Goal: Check status: Check status

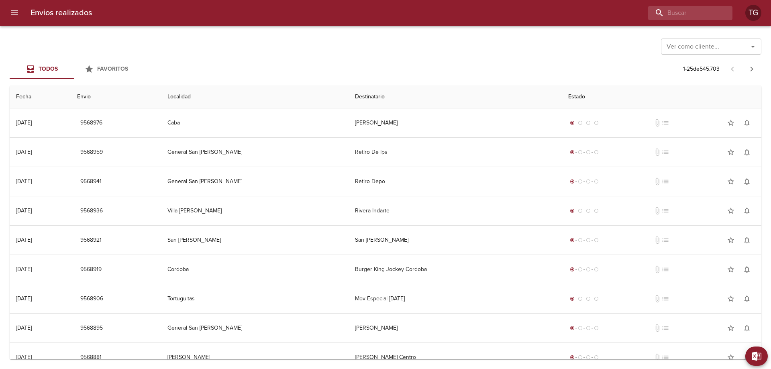
click at [680, 20] on div "Envios realizados TG" at bounding box center [385, 13] width 771 height 26
click at [681, 15] on input "buscar" at bounding box center [667, 13] width 103 height 14
paste input "9498033"
type input "9498033"
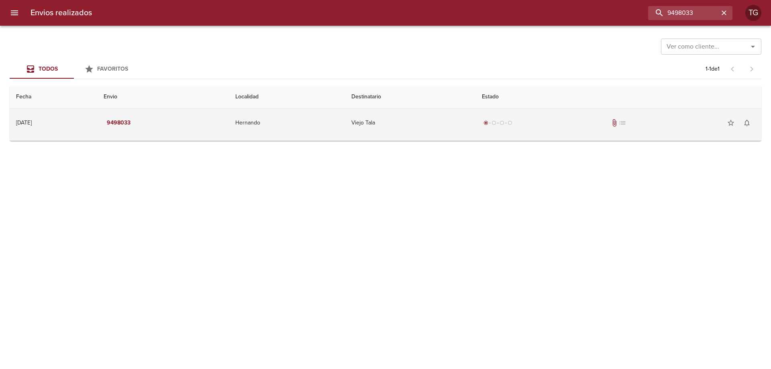
click at [445, 127] on td "Viejo Tala" at bounding box center [410, 122] width 131 height 29
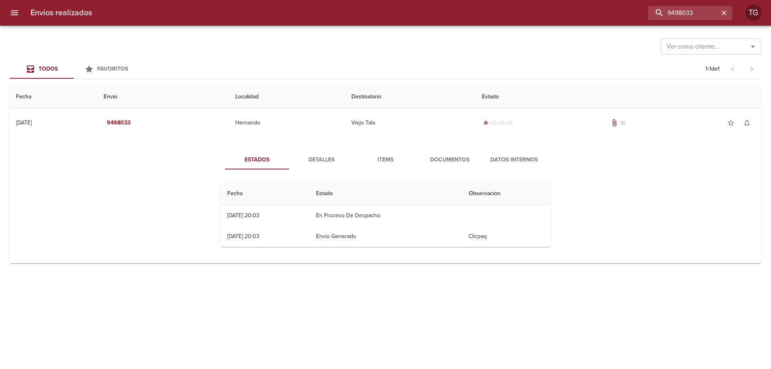
click at [441, 158] on span "Documentos" at bounding box center [450, 160] width 55 height 10
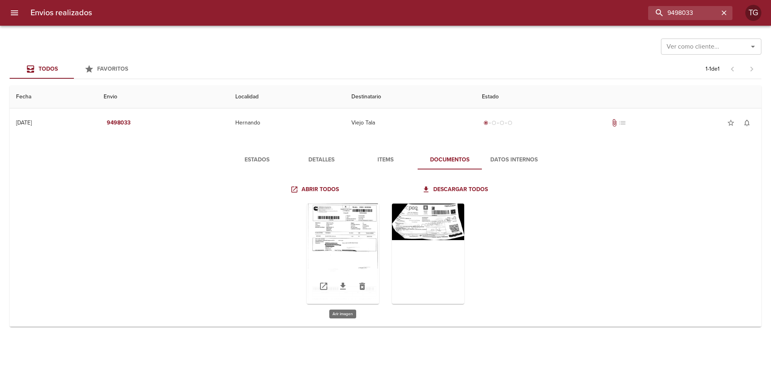
click at [341, 235] on div "Tabla de envíos del cliente" at bounding box center [343, 254] width 72 height 100
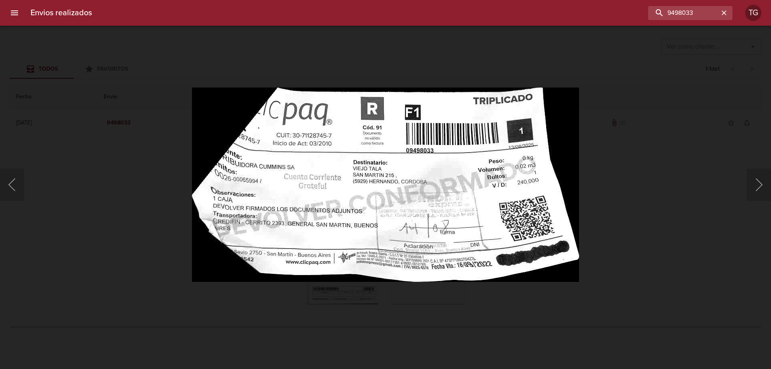
click at [640, 139] on div "Lightbox" at bounding box center [385, 184] width 771 height 369
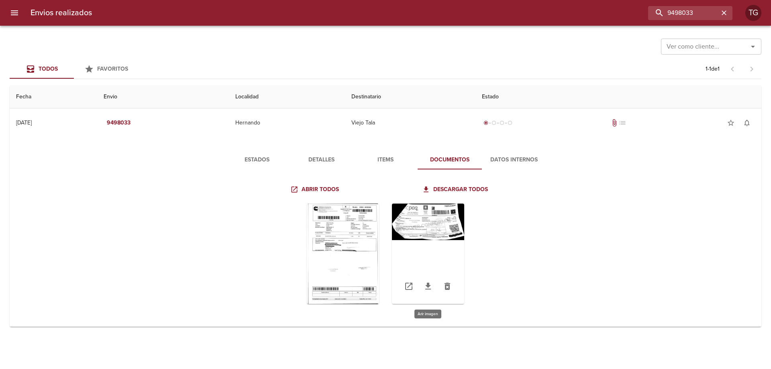
click at [404, 226] on div "Tabla de envíos del cliente" at bounding box center [428, 254] width 72 height 100
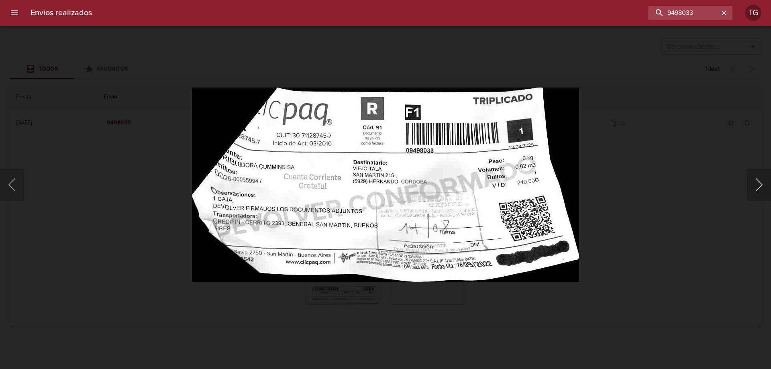
click at [753, 182] on button "Siguiente" at bounding box center [759, 185] width 24 height 32
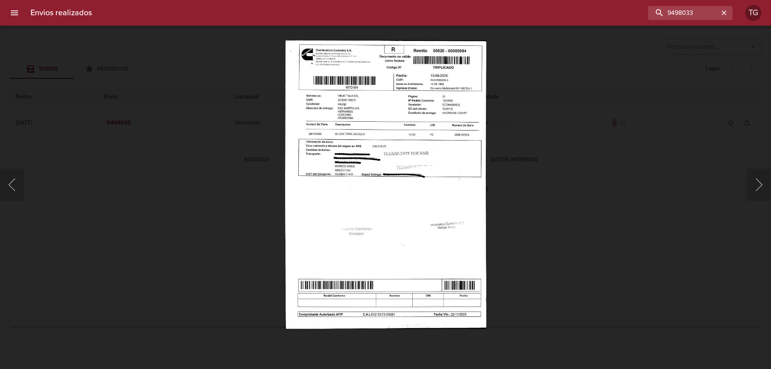
click at [91, 76] on div "Lightbox" at bounding box center [385, 184] width 771 height 369
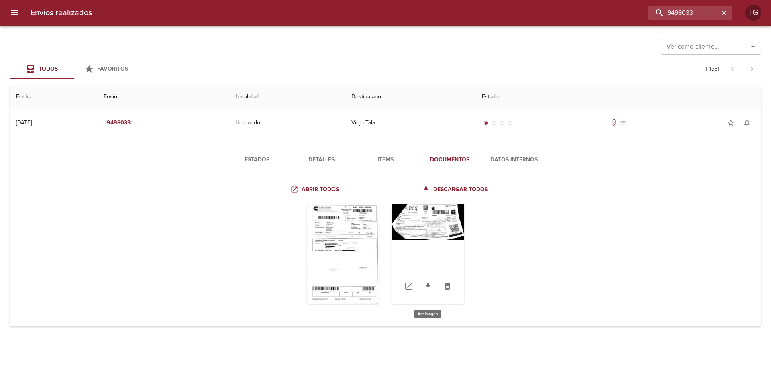
click at [455, 222] on div "Tabla de envíos del cliente" at bounding box center [428, 254] width 72 height 100
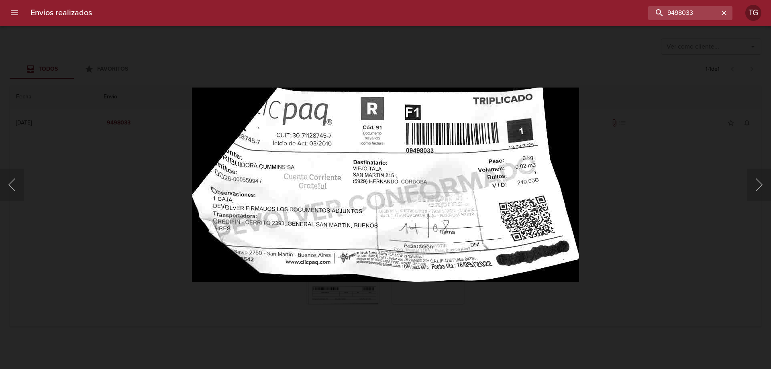
drag, startPoint x: 132, startPoint y: 200, endPoint x: 97, endPoint y: 140, distance: 69.3
click at [131, 200] on div "Lightbox" at bounding box center [385, 184] width 771 height 369
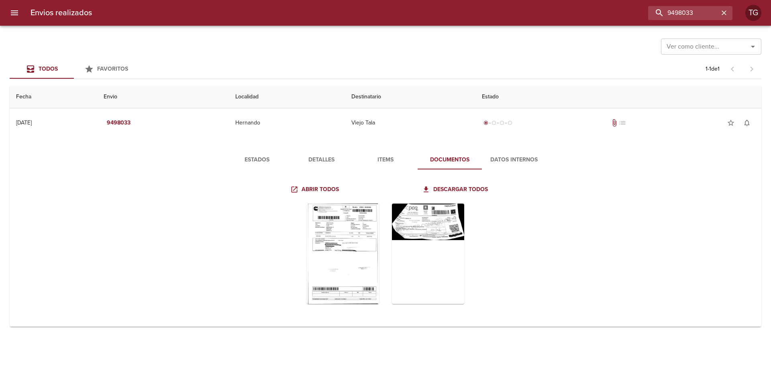
click at [8, 11] on div at bounding box center [4, 184] width 8 height 369
click at [12, 13] on icon "menu" at bounding box center [14, 12] width 7 height 5
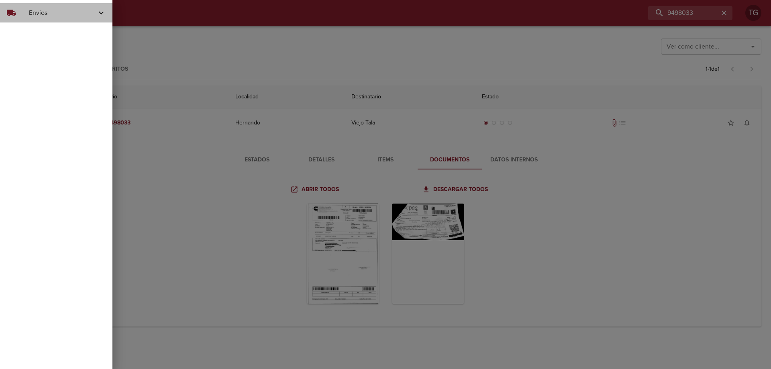
click at [87, 14] on span "Envíos" at bounding box center [62, 13] width 67 height 10
click at [79, 48] on span "Actualizar Estados" at bounding box center [66, 47] width 80 height 8
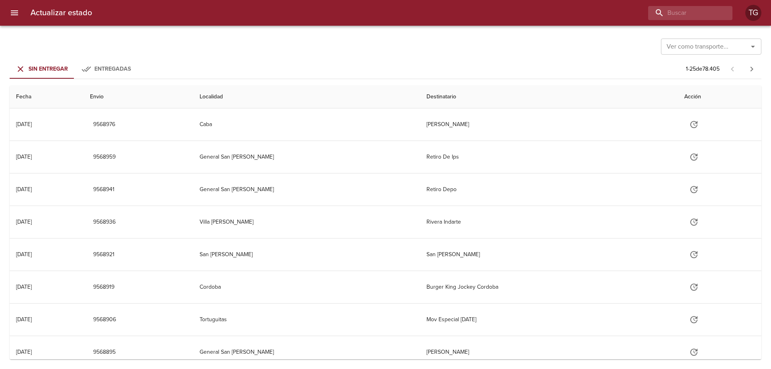
click at [709, 51] on input "Ver como transporte..." at bounding box center [700, 46] width 72 height 11
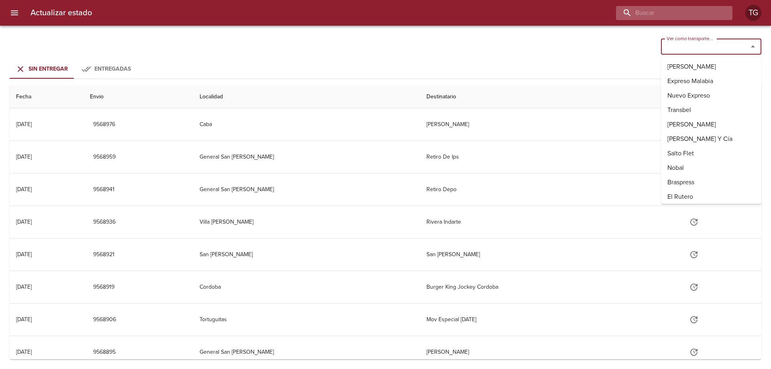
click at [687, 13] on input "buscar" at bounding box center [667, 13] width 103 height 14
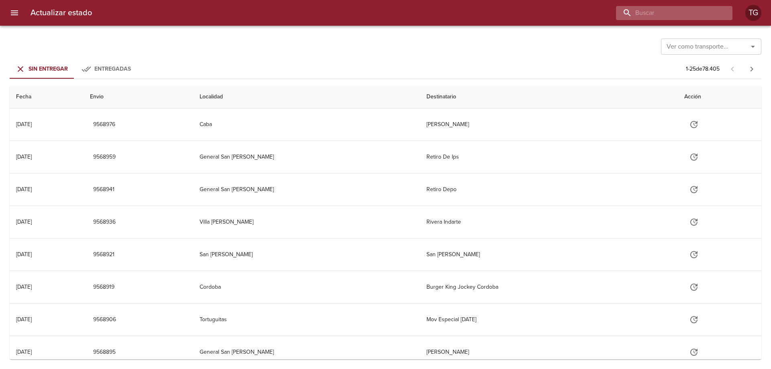
paste input "9498033"
type input "9498033"
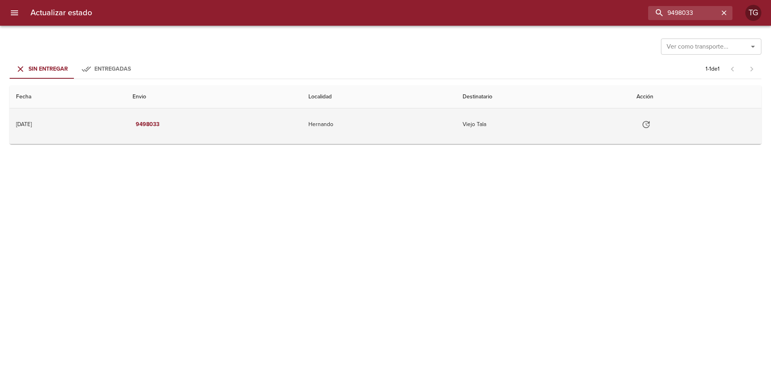
click at [650, 124] on icon "Tabla de envíos del cliente" at bounding box center [646, 124] width 7 height 7
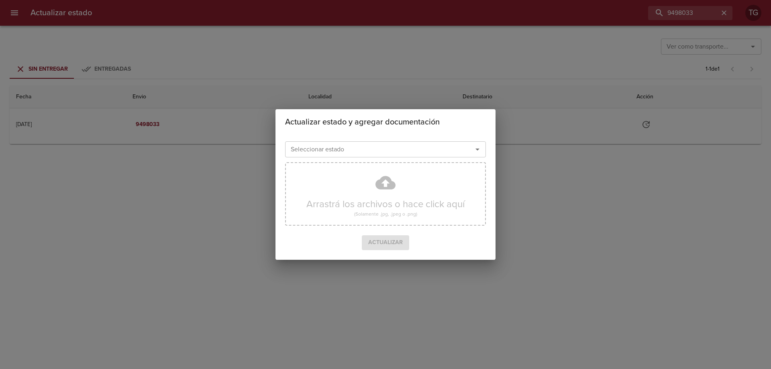
click at [403, 153] on input "Seleccionar estado" at bounding box center [374, 149] width 172 height 11
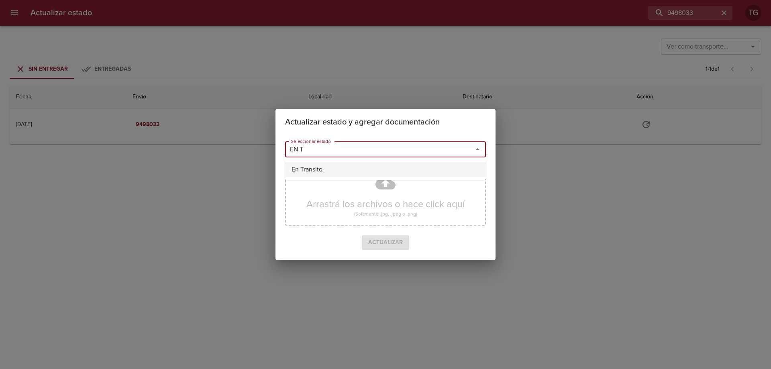
click at [455, 168] on li "En Transito" at bounding box center [385, 169] width 201 height 14
type input "En Transito"
click at [389, 241] on span "Actualizar" at bounding box center [385, 243] width 35 height 10
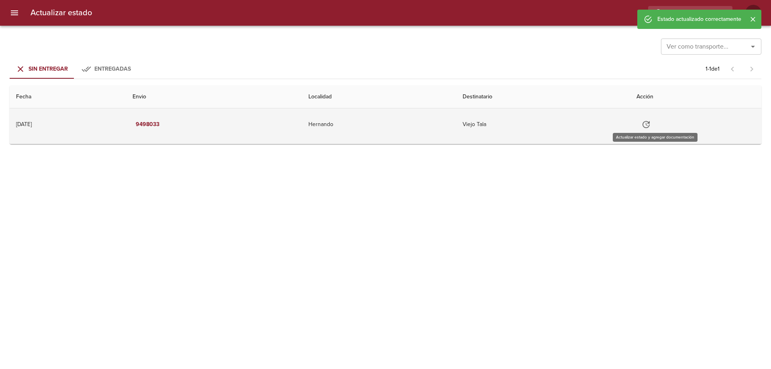
click at [651, 121] on icon "Tabla de envíos del cliente" at bounding box center [647, 125] width 10 height 10
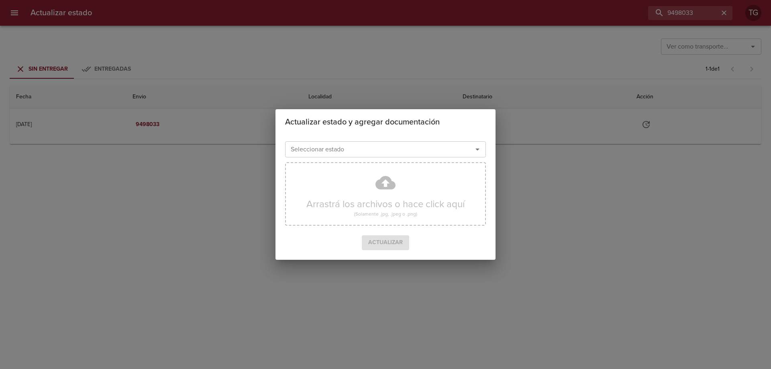
click at [570, 156] on div "Actualizar estado y agregar documentación Seleccionar estado Seleccionar estado…" at bounding box center [385, 184] width 771 height 369
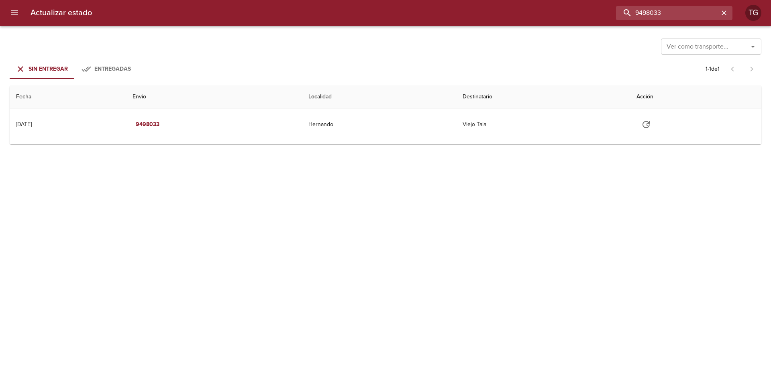
drag, startPoint x: 645, startPoint y: 12, endPoint x: 452, endPoint y: -27, distance: 197.2
click at [452, 0] on html "Actualizar estado 9498033 TG Ver como transporte... Ver como transporte... Sin …" at bounding box center [385, 0] width 771 height 0
paste input "51212"
type input "9512123"
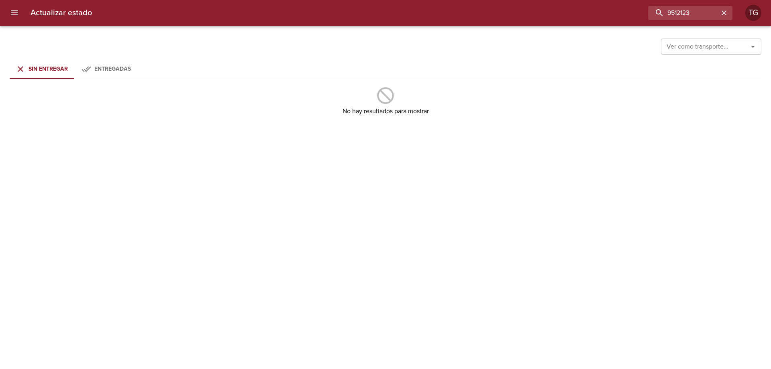
click at [10, 14] on button "menu" at bounding box center [14, 12] width 19 height 19
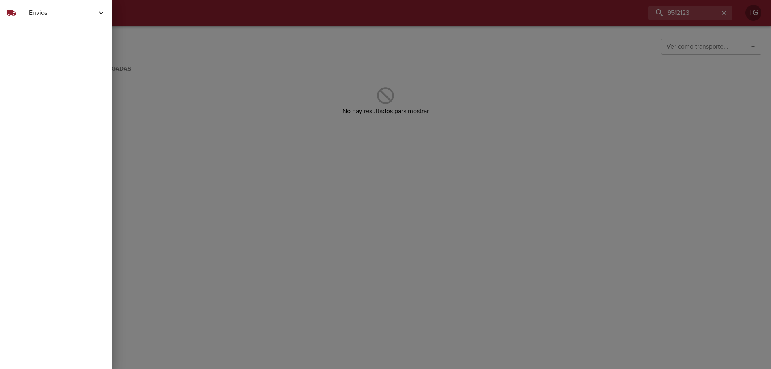
click at [49, 16] on span "Envíos" at bounding box center [62, 13] width 67 height 10
drag, startPoint x: 46, startPoint y: 41, endPoint x: 55, endPoint y: 37, distance: 10.1
click at [53, 38] on div "Ver Envíos Actualizar Estados" at bounding box center [56, 39] width 112 height 35
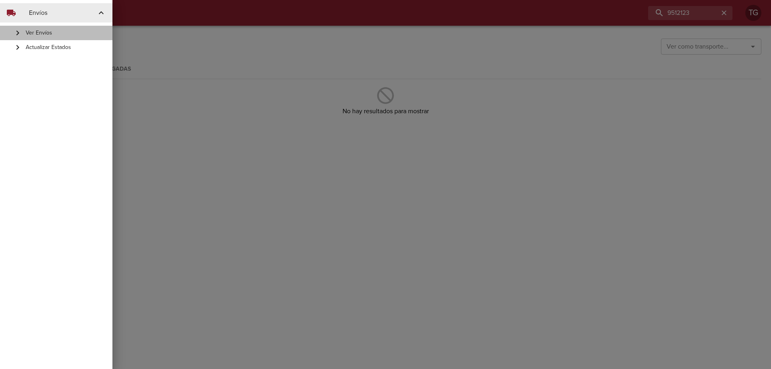
click at [57, 34] on span "Ver Envíos" at bounding box center [66, 33] width 80 height 8
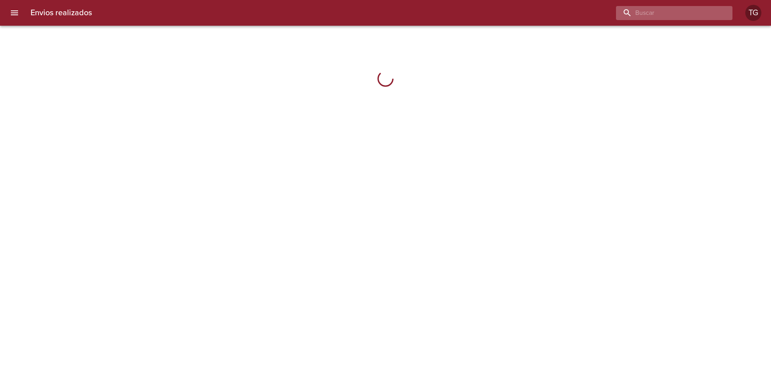
click at [694, 14] on input "buscar" at bounding box center [667, 13] width 103 height 14
paste input "9512123"
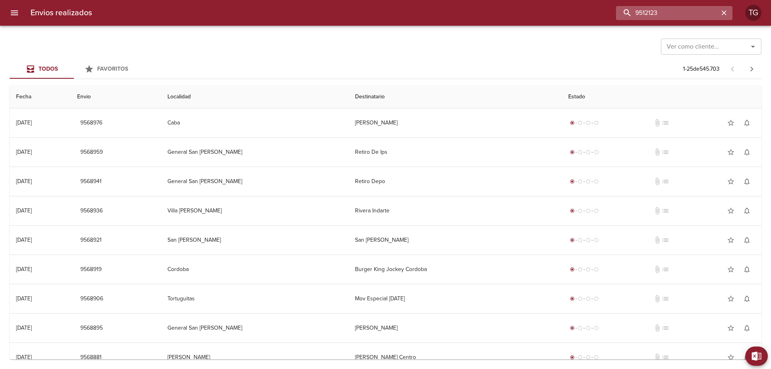
type input "9512123"
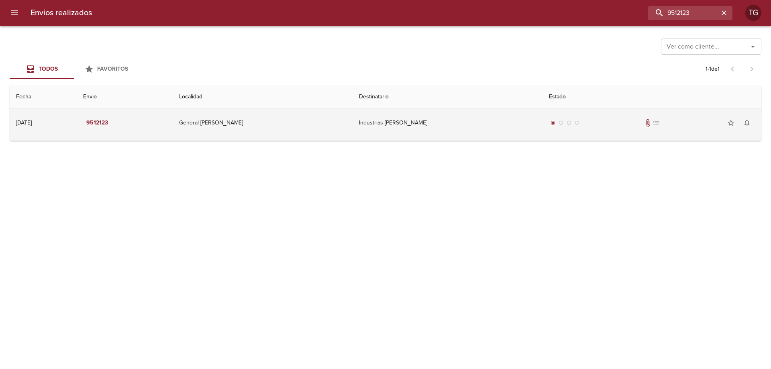
click at [391, 115] on td "Industrias Juan F Secco" at bounding box center [448, 122] width 190 height 29
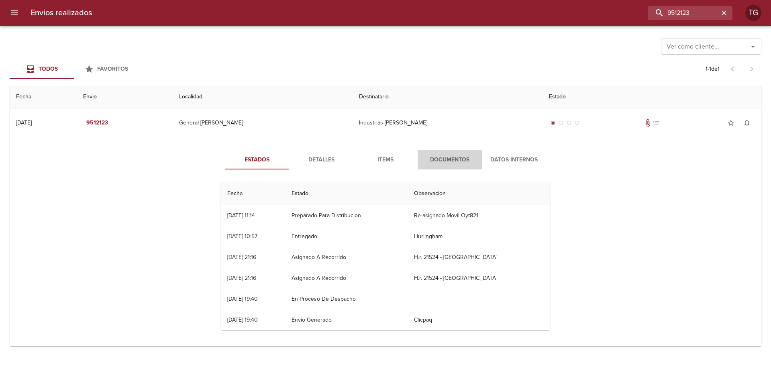
click at [449, 161] on span "Documentos" at bounding box center [450, 160] width 55 height 10
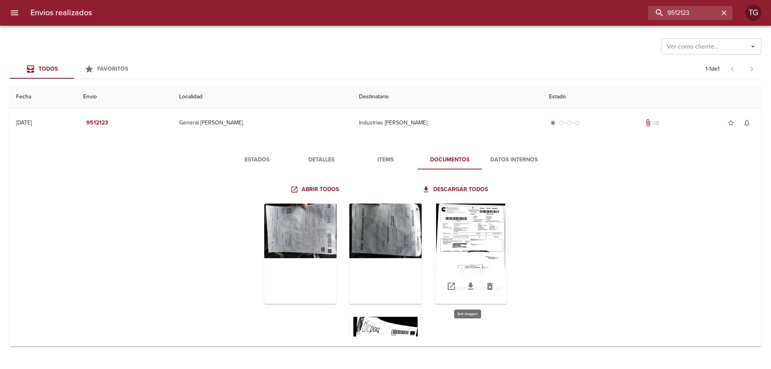
click at [464, 236] on div "Tabla de envíos del cliente" at bounding box center [471, 254] width 72 height 100
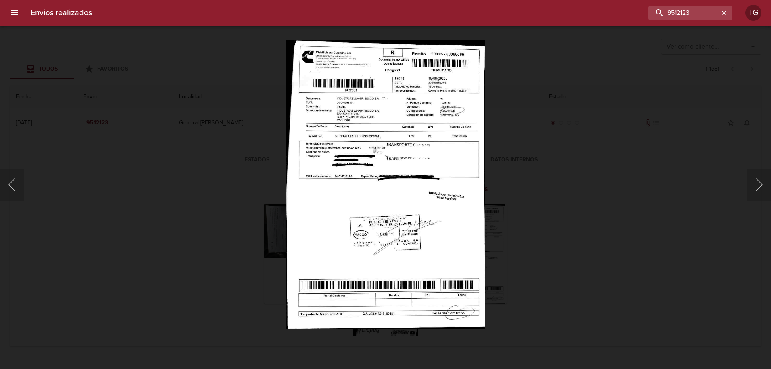
drag, startPoint x: 669, startPoint y: 211, endPoint x: 522, endPoint y: 290, distance: 167.1
click at [668, 211] on div "Lightbox" at bounding box center [385, 184] width 771 height 369
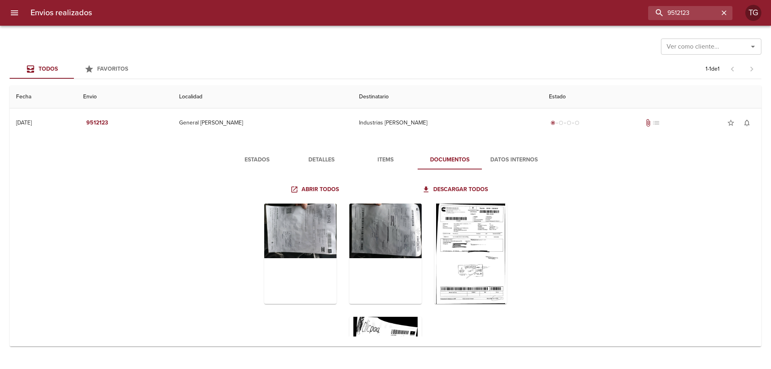
click at [19, 11] on icon "menu" at bounding box center [15, 13] width 10 height 10
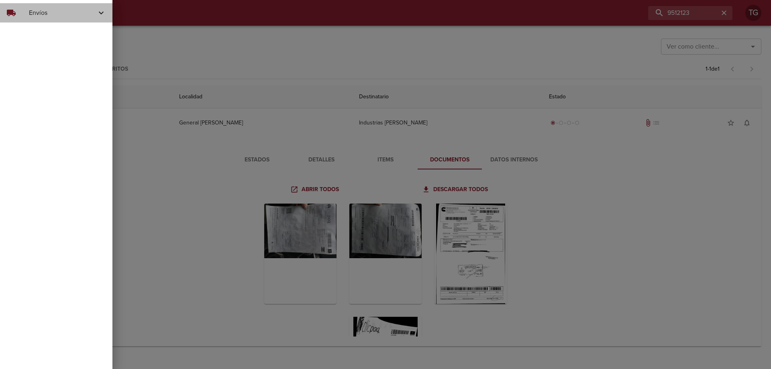
click at [93, 15] on span "Envíos" at bounding box center [62, 13] width 67 height 10
click at [66, 49] on span "Actualizar Estados" at bounding box center [66, 47] width 80 height 8
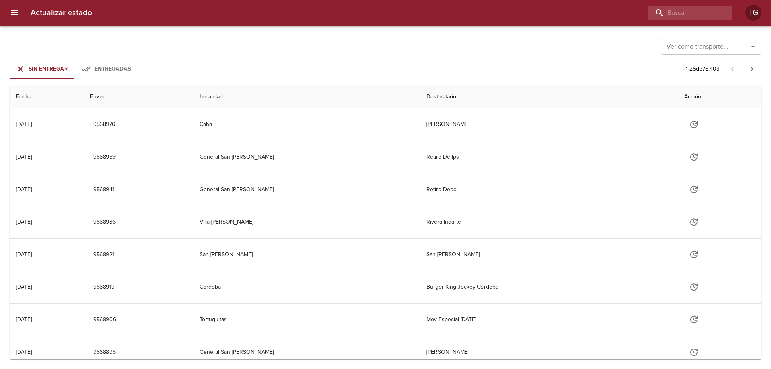
click at [684, 47] on input "Ver como transporte..." at bounding box center [700, 46] width 72 height 11
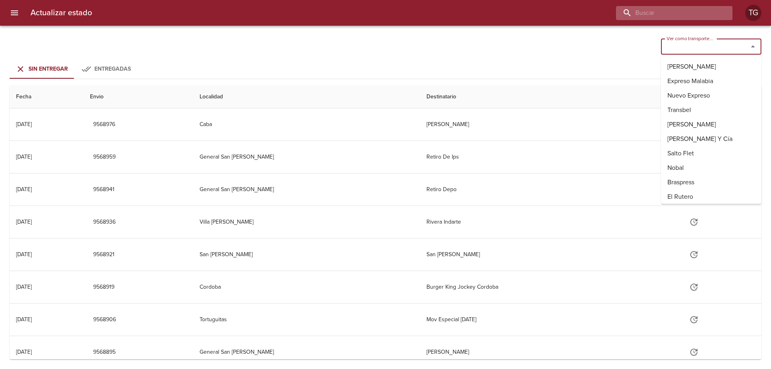
click at [690, 12] on input "buscar" at bounding box center [667, 13] width 103 height 14
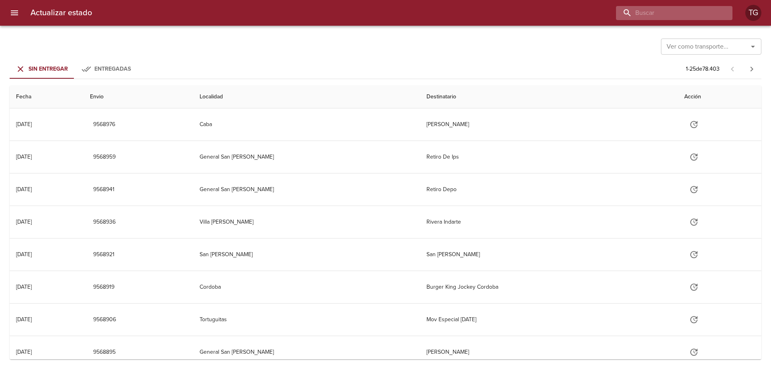
paste input "32120923"
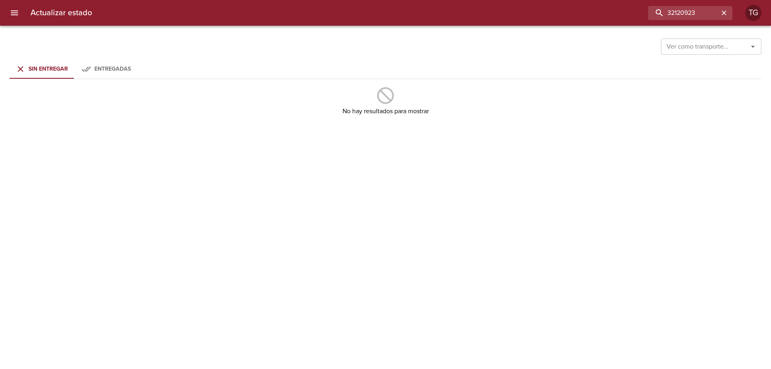
click at [112, 68] on span "Entregadas" at bounding box center [112, 68] width 37 height 7
drag, startPoint x: 46, startPoint y: 71, endPoint x: 71, endPoint y: 52, distance: 31.0
click at [46, 70] on span "Sin Entregar" at bounding box center [48, 68] width 39 height 7
drag, startPoint x: 699, startPoint y: 11, endPoint x: 411, endPoint y: 12, distance: 288.0
click at [413, 11] on div "32120923" at bounding box center [415, 13] width 634 height 14
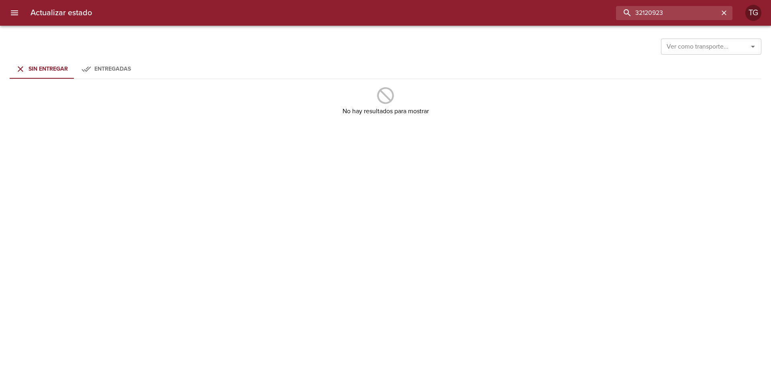
paste input "95121"
type input "9512123"
drag, startPoint x: 117, startPoint y: 59, endPoint x: 114, endPoint y: 68, distance: 9.2
click at [116, 60] on button "Entregadas" at bounding box center [106, 68] width 64 height 19
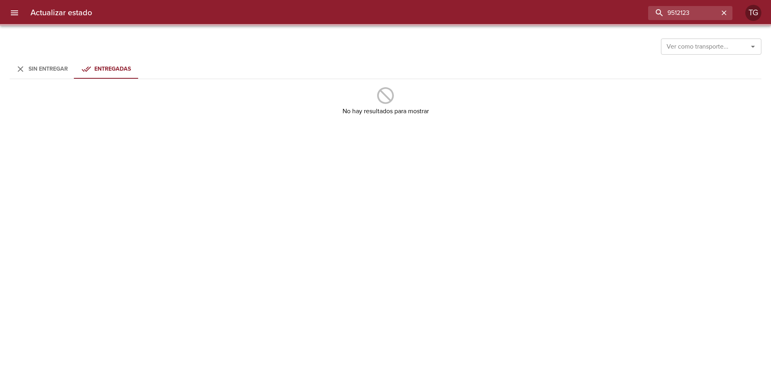
click at [114, 68] on span "Entregadas" at bounding box center [112, 68] width 37 height 7
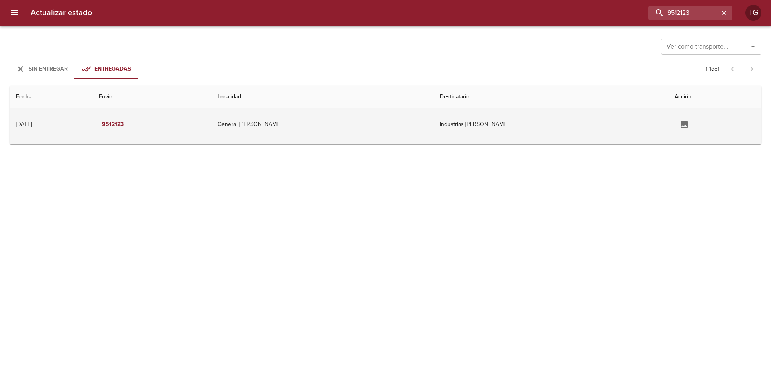
click at [337, 133] on td "General [PERSON_NAME]" at bounding box center [322, 124] width 222 height 32
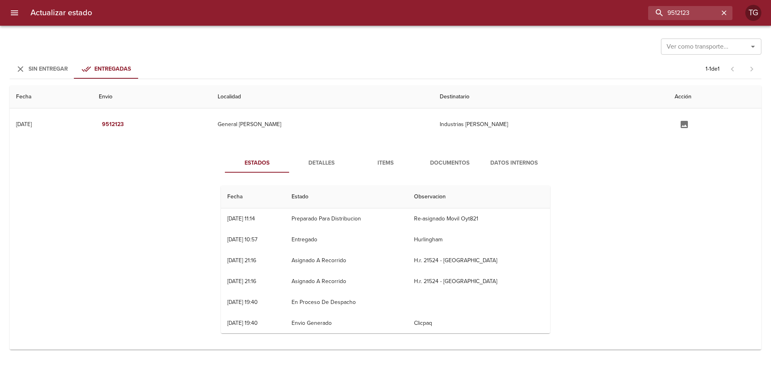
drag, startPoint x: 37, startPoint y: 70, endPoint x: 19, endPoint y: 19, distance: 53.9
click at [37, 68] on span "Sin Entregar" at bounding box center [48, 68] width 39 height 7
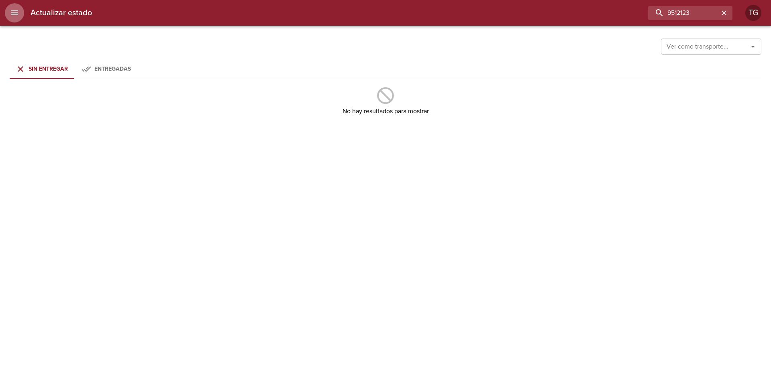
click at [13, 12] on icon "menu" at bounding box center [15, 13] width 10 height 10
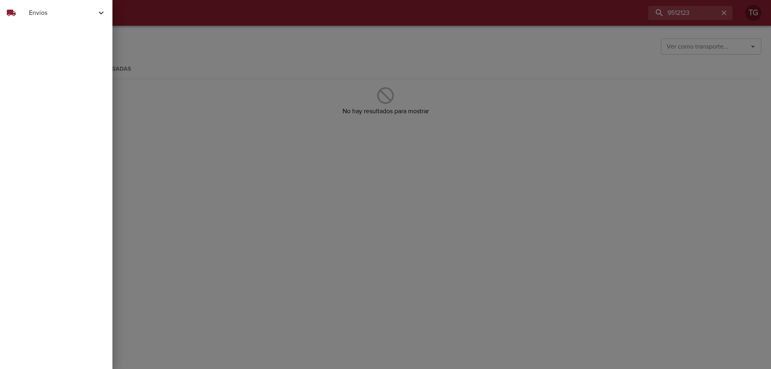
click at [59, 11] on span "Envíos" at bounding box center [62, 13] width 67 height 10
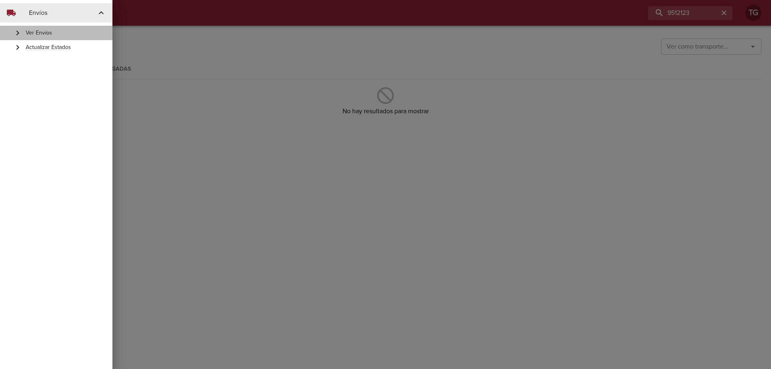
click at [70, 31] on span "Ver Envíos" at bounding box center [66, 33] width 80 height 8
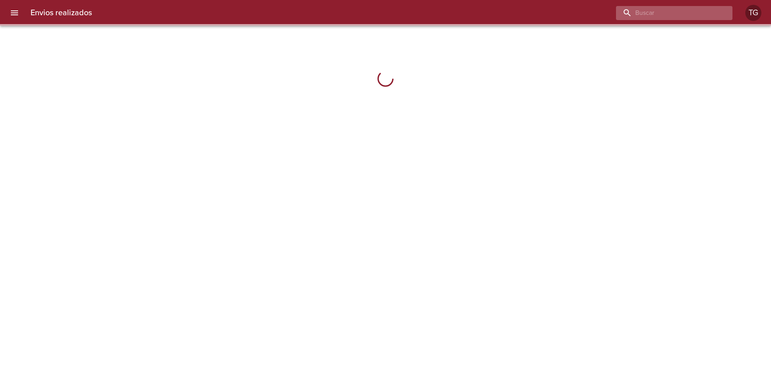
click at [703, 12] on input "buscar" at bounding box center [667, 13] width 103 height 14
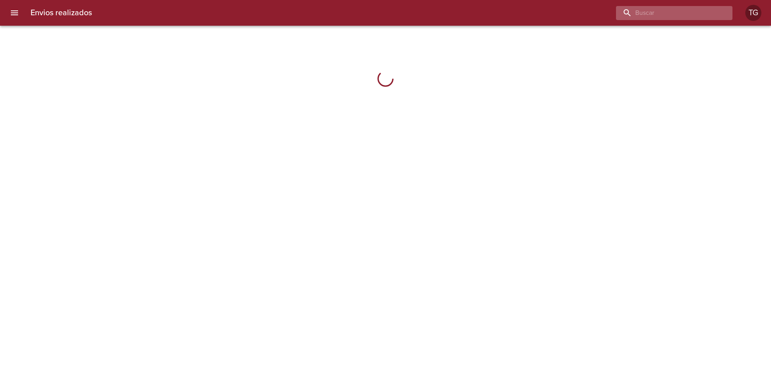
paste input "9512123"
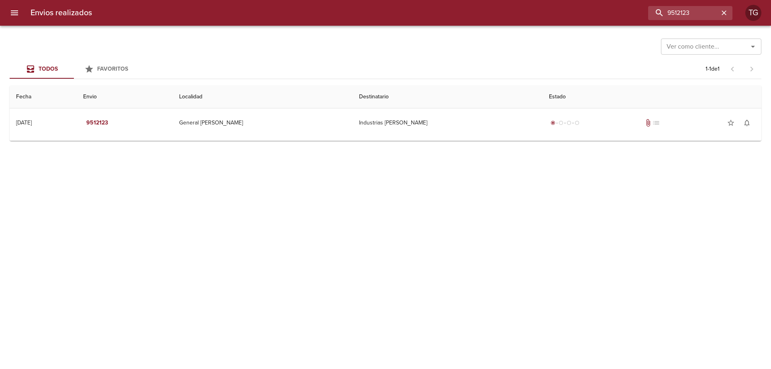
click at [566, 138] on td "Guia : 9512123" at bounding box center [386, 138] width 752 height 3
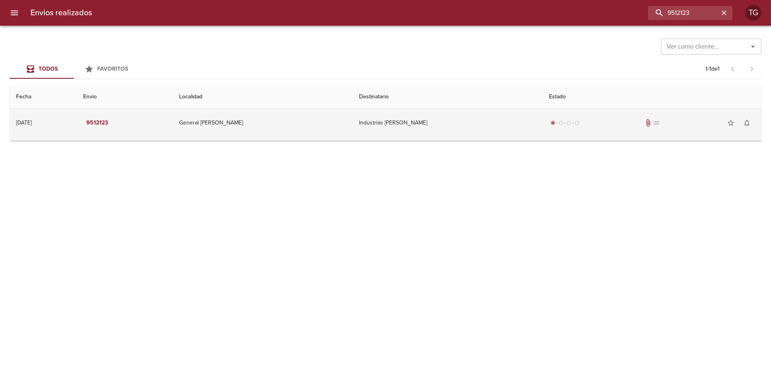
click at [574, 124] on div "radio_button_checked radio_button_unchecked radio_button_unchecked radio_button…" at bounding box center [652, 123] width 206 height 16
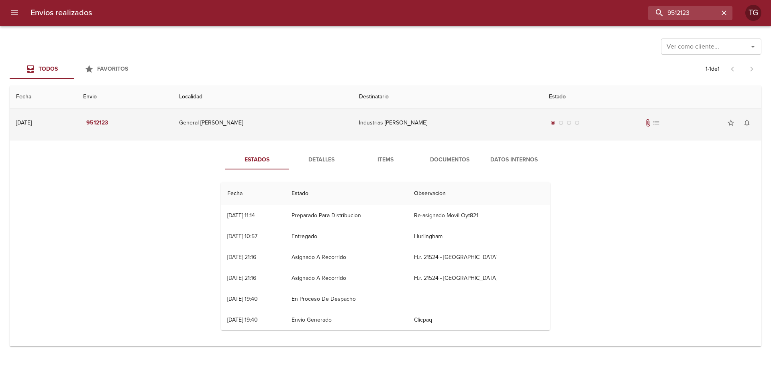
click at [514, 124] on td "Industrias Juan F Secco" at bounding box center [448, 122] width 190 height 29
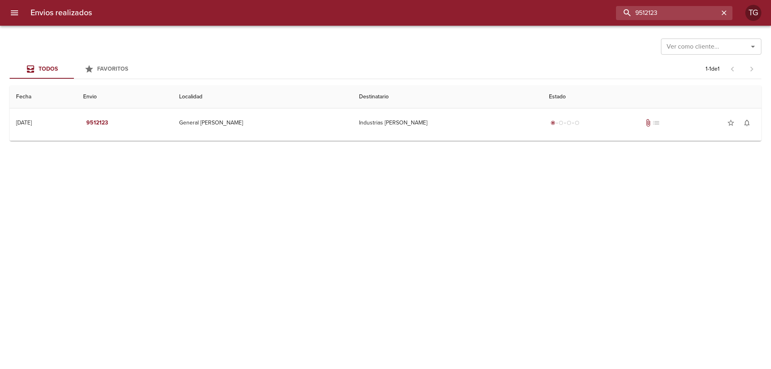
drag, startPoint x: 714, startPoint y: 10, endPoint x: 324, endPoint y: -49, distance: 394.5
click at [324, 0] on html "Envios realizados 9512123 TG Ver como cliente... Ver como cliente... Todos Favo…" at bounding box center [385, 0] width 771 height 0
paste input "15"
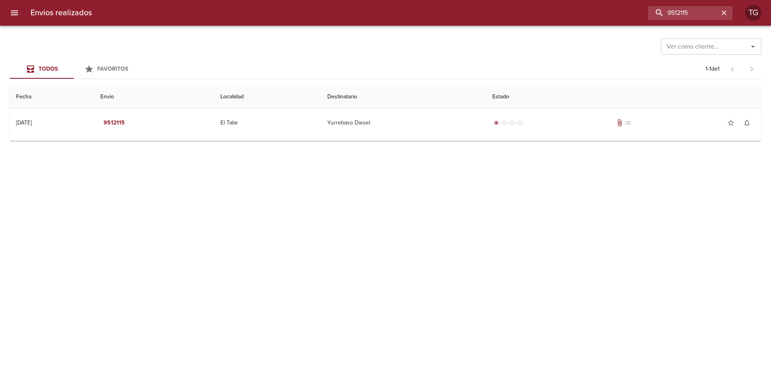
drag, startPoint x: 403, startPoint y: 124, endPoint x: 403, endPoint y: 140, distance: 16.1
click at [403, 123] on td "Yurrebaso Diesel" at bounding box center [403, 122] width 165 height 29
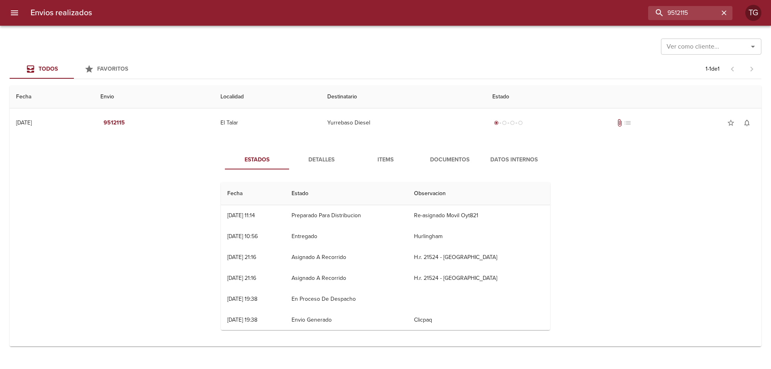
click at [461, 153] on button "Documentos" at bounding box center [450, 159] width 64 height 19
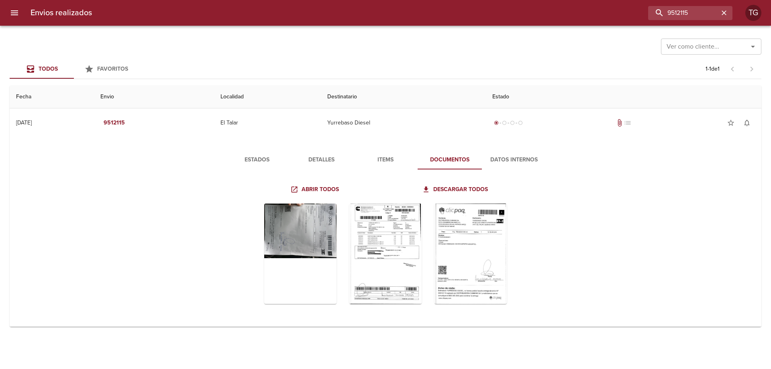
click at [261, 157] on span "Estados" at bounding box center [257, 160] width 55 height 10
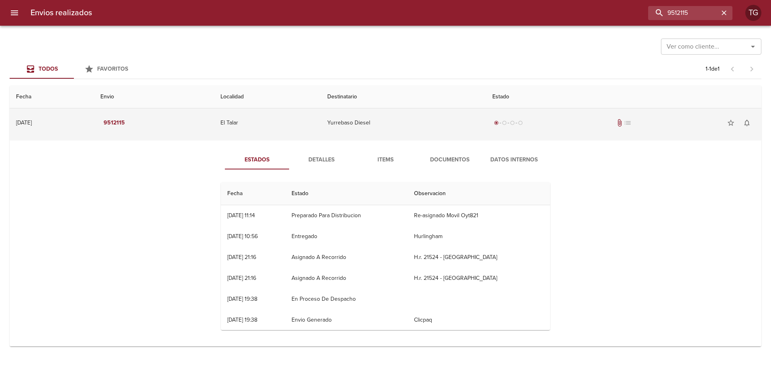
click at [464, 117] on td "Yurrebaso Diesel" at bounding box center [403, 122] width 165 height 29
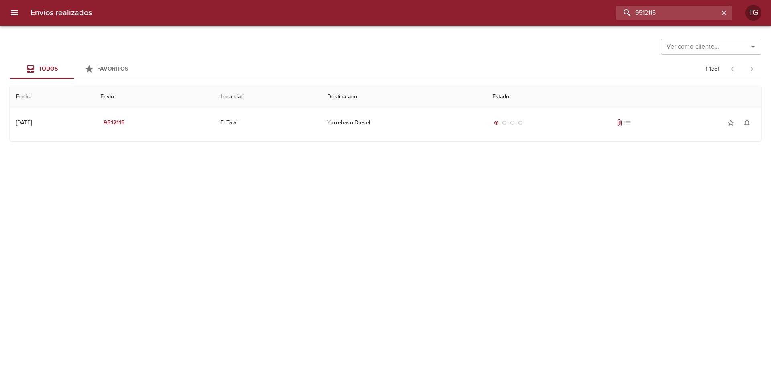
drag, startPoint x: 709, startPoint y: 7, endPoint x: 217, endPoint y: 8, distance: 492.1
click at [249, 9] on div "9512115" at bounding box center [415, 13] width 634 height 14
paste input "9652"
type input "9519652"
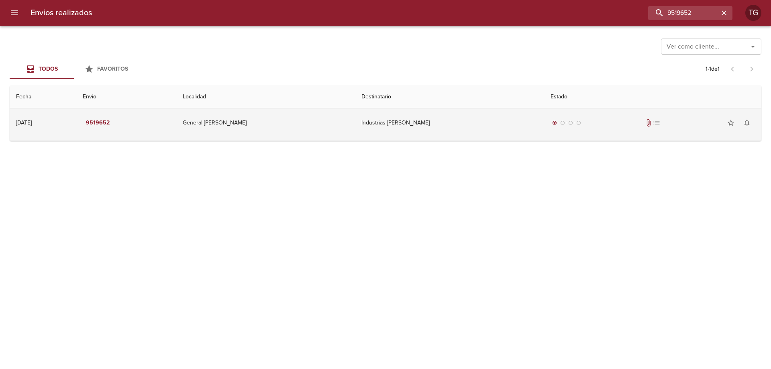
click at [441, 127] on td "Industrias Juan F Secco" at bounding box center [449, 122] width 189 height 29
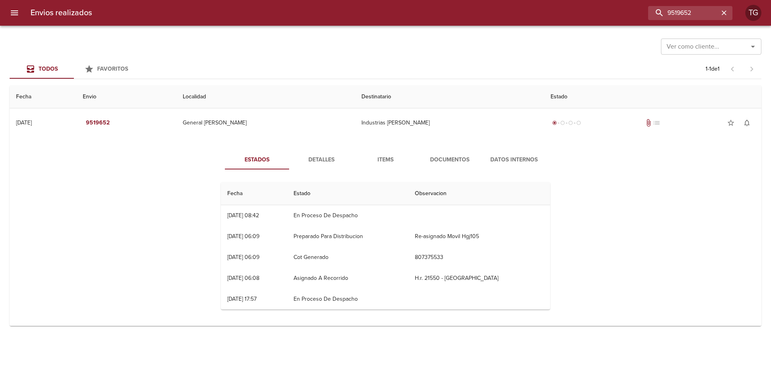
click at [429, 158] on span "Documentos" at bounding box center [450, 160] width 55 height 10
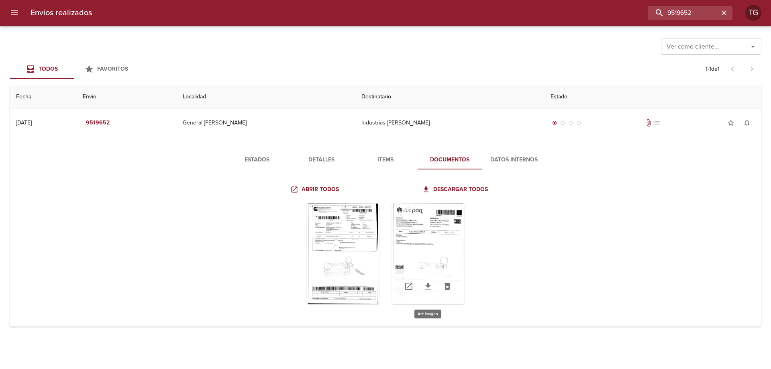
click at [442, 248] on div "Tabla de envíos del cliente" at bounding box center [428, 254] width 72 height 100
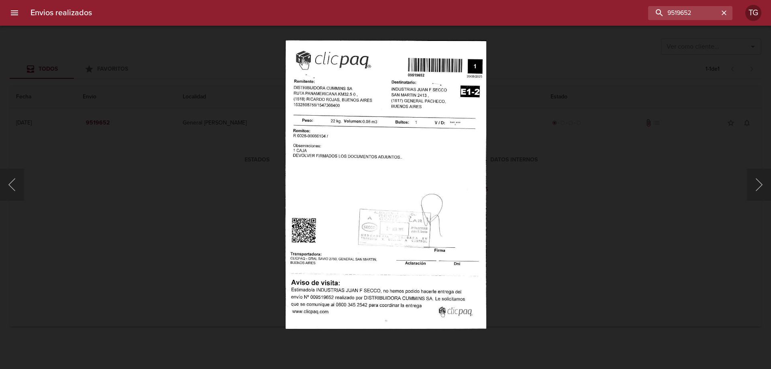
click at [232, 219] on div "Lightbox" at bounding box center [385, 184] width 771 height 369
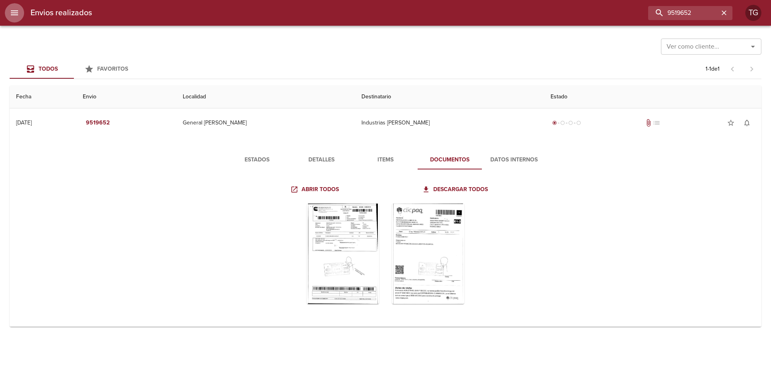
click at [13, 15] on icon "menu" at bounding box center [14, 12] width 7 height 5
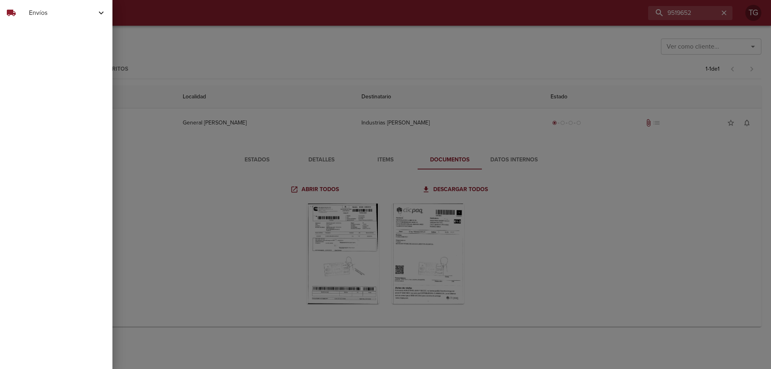
click at [54, 12] on span "Envíos" at bounding box center [62, 13] width 67 height 10
click at [66, 49] on span "Actualizar Estados" at bounding box center [66, 47] width 80 height 8
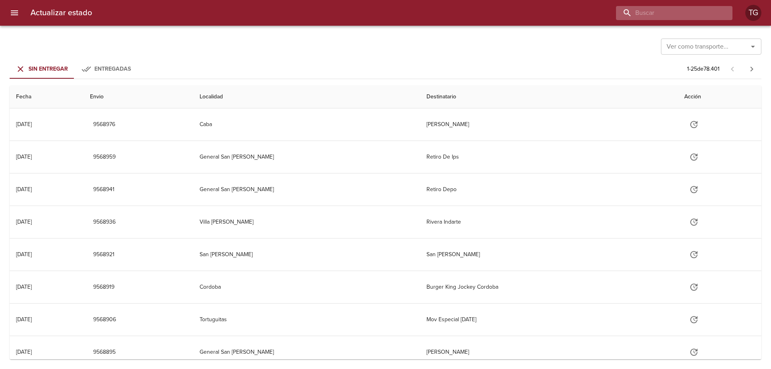
click at [703, 15] on input "buscar" at bounding box center [667, 13] width 103 height 14
paste input "9519652"
type input "9519652"
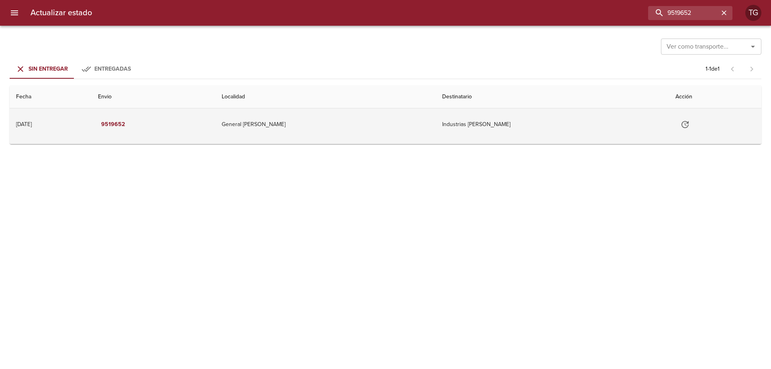
click at [617, 121] on td "Industrias Juan F Secco" at bounding box center [552, 124] width 233 height 32
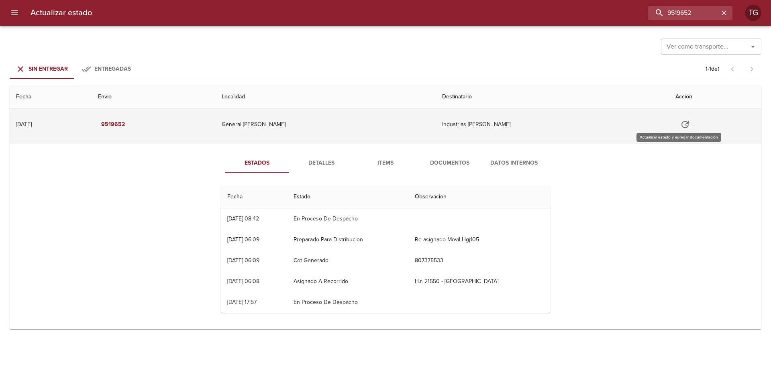
click at [681, 123] on icon "Tabla de envíos del cliente" at bounding box center [686, 125] width 10 height 10
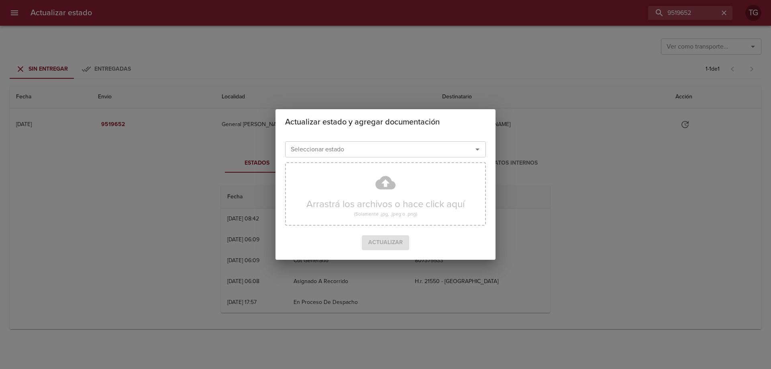
click at [414, 147] on input "Seleccionar estado" at bounding box center [374, 149] width 172 height 11
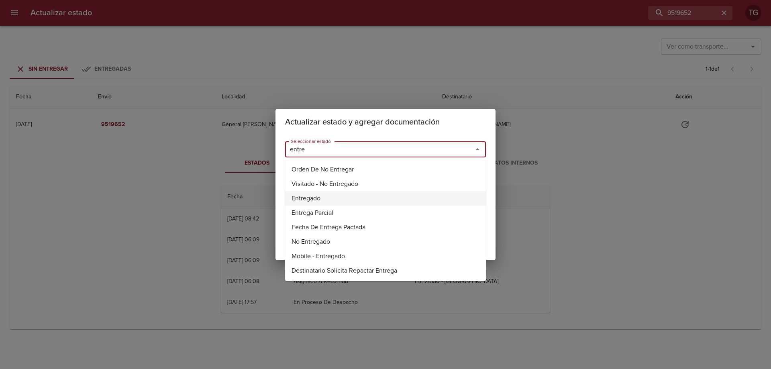
click at [326, 201] on li "Entregado" at bounding box center [385, 198] width 201 height 14
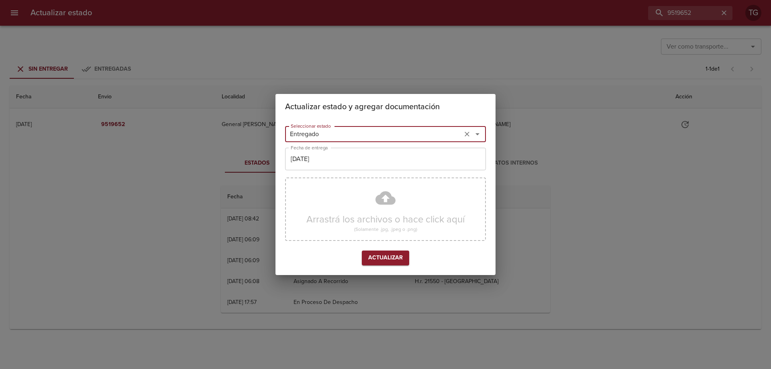
type input "Entregado"
click at [572, 116] on div "Actualizar estado y agregar documentación Seleccionar estado Entregado Seleccio…" at bounding box center [385, 184] width 771 height 369
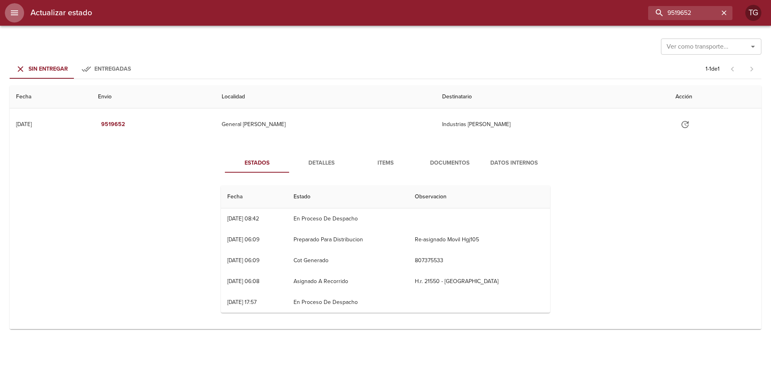
click at [20, 8] on button "menu" at bounding box center [14, 12] width 19 height 19
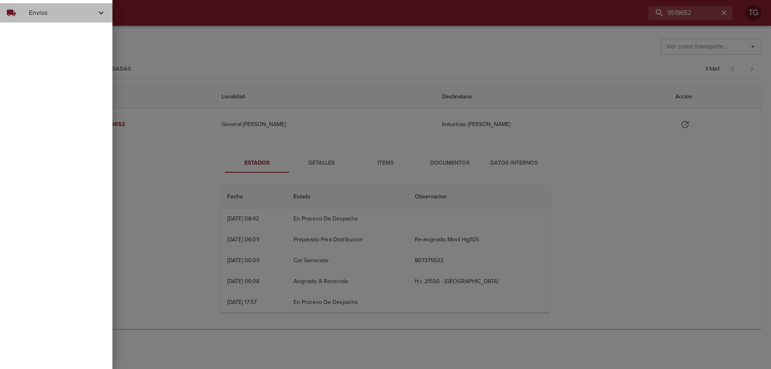
click at [66, 11] on span "Envíos" at bounding box center [62, 13] width 67 height 10
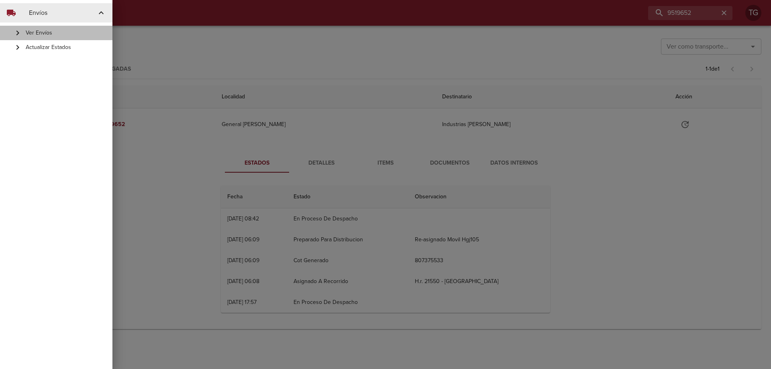
click at [72, 31] on span "Ver Envíos" at bounding box center [66, 33] width 80 height 8
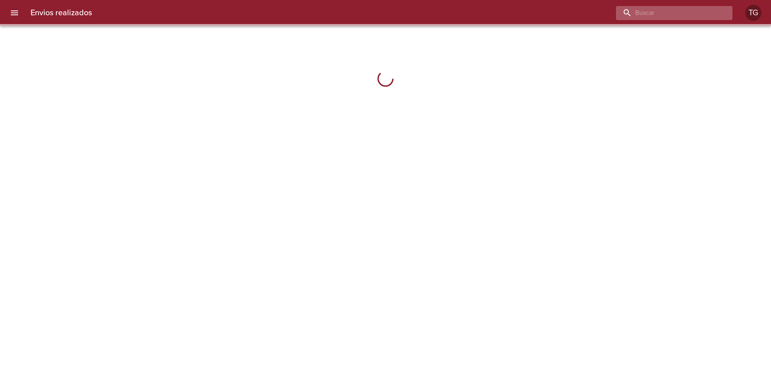
click at [691, 14] on input "buscar" at bounding box center [667, 13] width 103 height 14
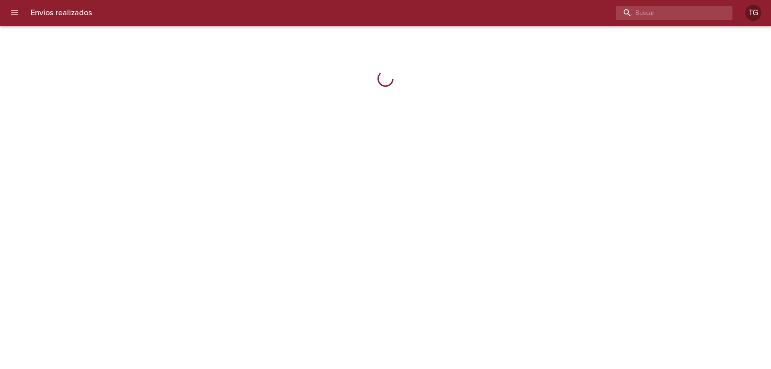
paste input "9519652"
type input "9519652"
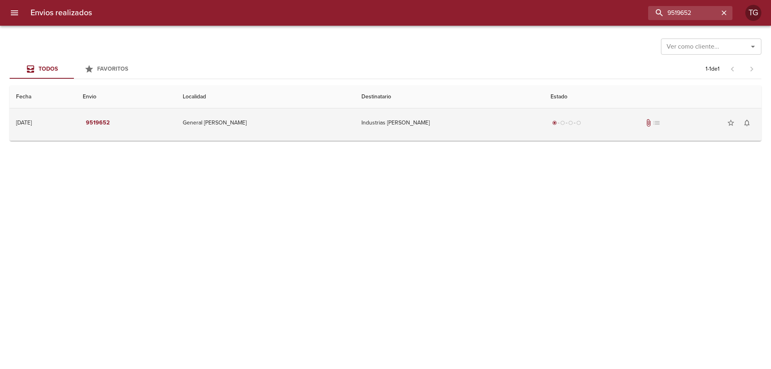
click at [493, 123] on td "Industrias Juan F Secco" at bounding box center [449, 122] width 189 height 29
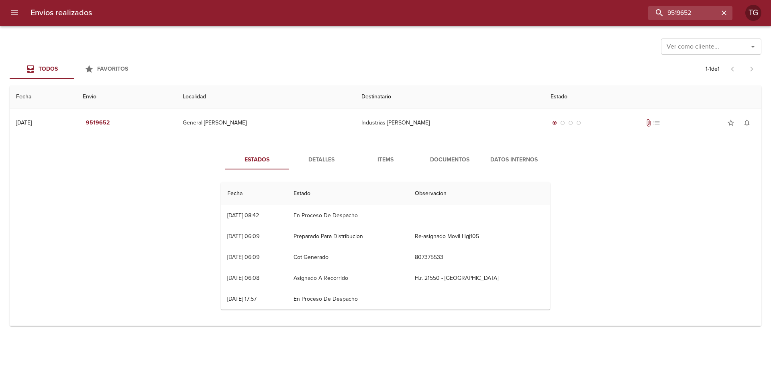
click at [452, 154] on button "Documentos" at bounding box center [450, 159] width 64 height 19
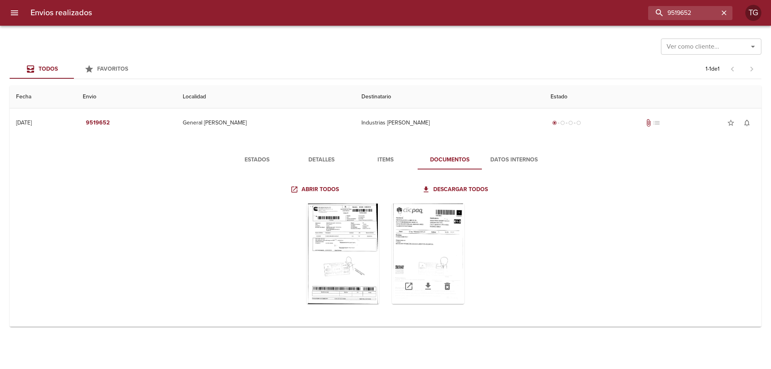
click at [427, 253] on div "Tabla de envíos del cliente" at bounding box center [428, 254] width 72 height 100
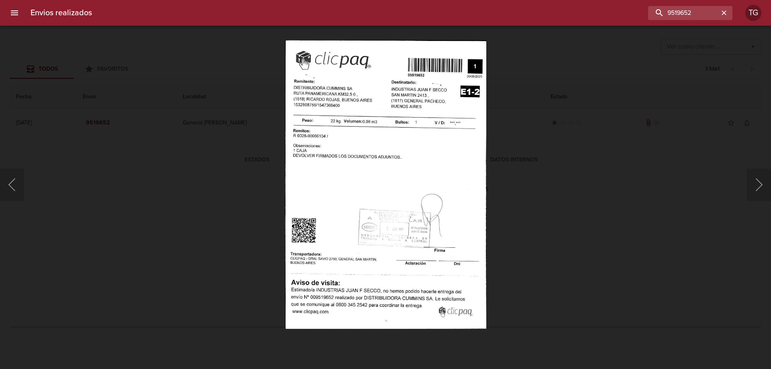
drag, startPoint x: 662, startPoint y: 109, endPoint x: 459, endPoint y: 100, distance: 203.5
click at [662, 109] on div "Lightbox" at bounding box center [385, 184] width 771 height 369
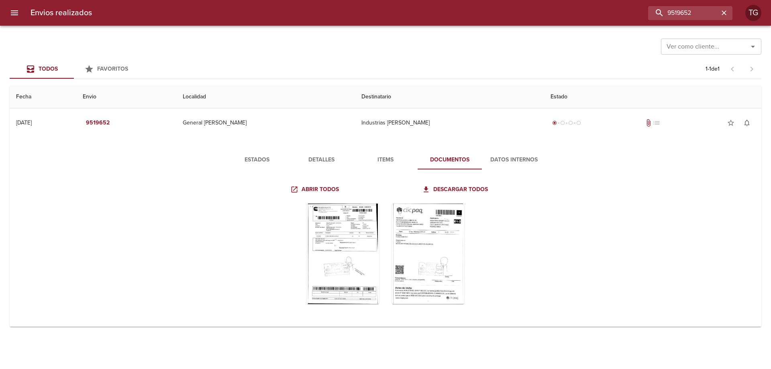
click at [15, 13] on icon "menu" at bounding box center [14, 12] width 7 height 5
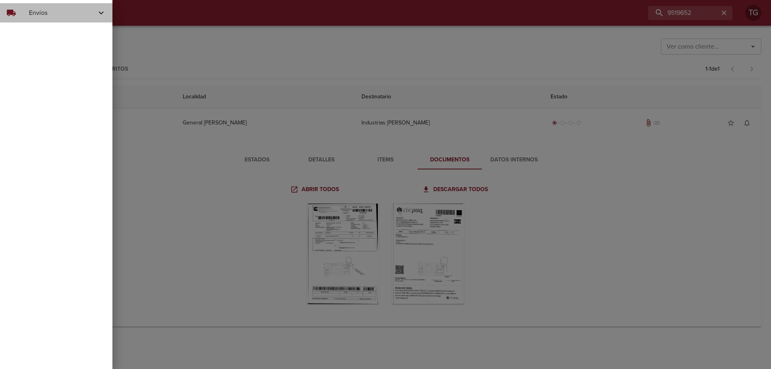
drag, startPoint x: 32, startPoint y: 13, endPoint x: 37, endPoint y: 24, distance: 11.3
click at [33, 14] on span "Envíos" at bounding box center [62, 13] width 67 height 10
click at [38, 46] on span "Actualizar Estados" at bounding box center [66, 47] width 80 height 8
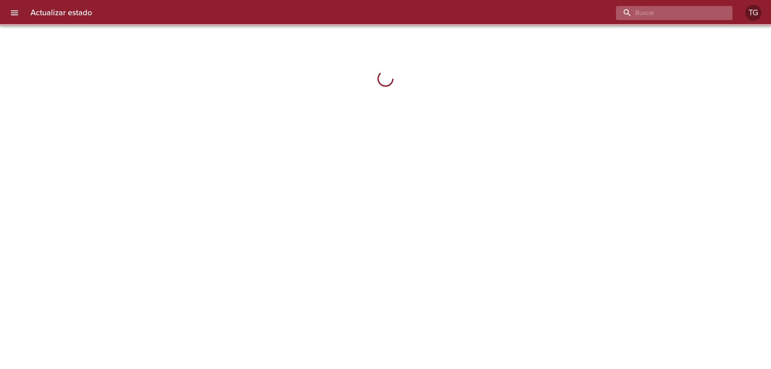
click at [692, 14] on input "buscar" at bounding box center [667, 13] width 103 height 14
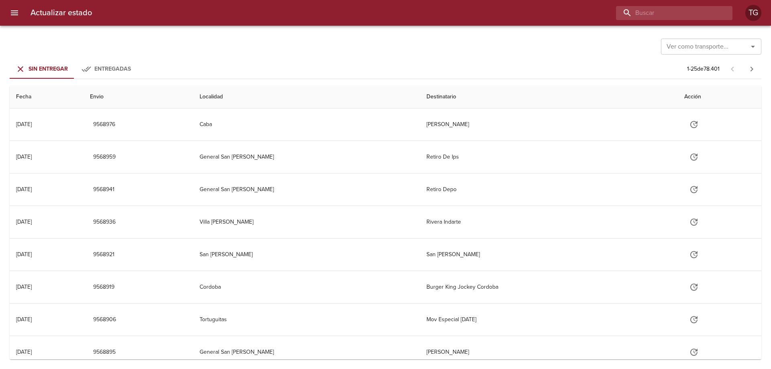
paste input "9519652"
type input "9519652"
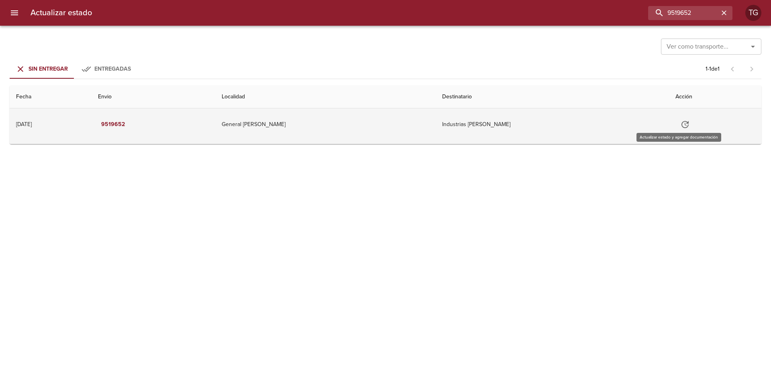
click at [683, 121] on icon "Tabla de envíos del cliente" at bounding box center [686, 125] width 10 height 10
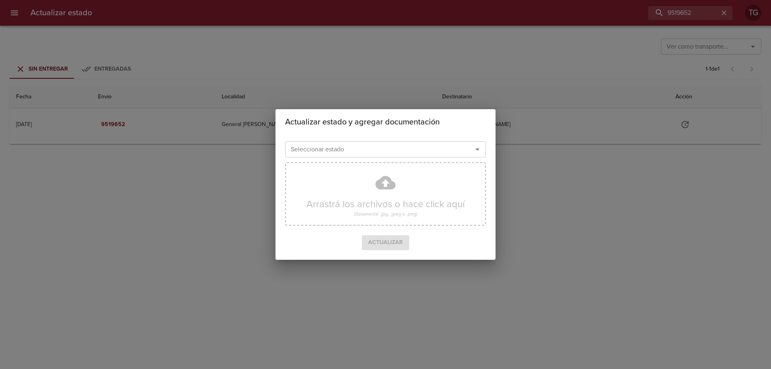
click at [411, 153] on input "Seleccionar estado" at bounding box center [374, 149] width 172 height 11
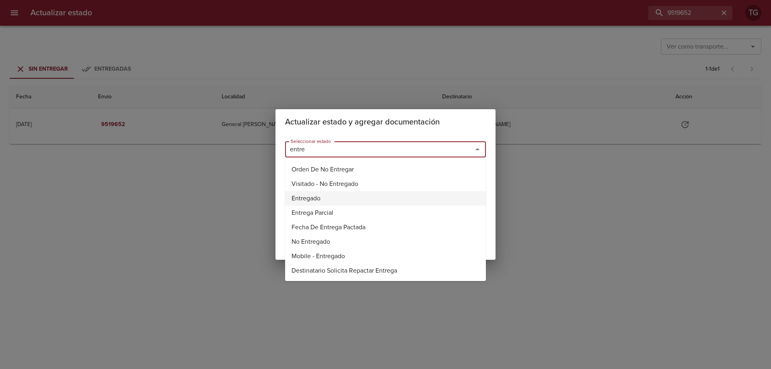
click at [313, 201] on li "Entregado" at bounding box center [385, 198] width 201 height 14
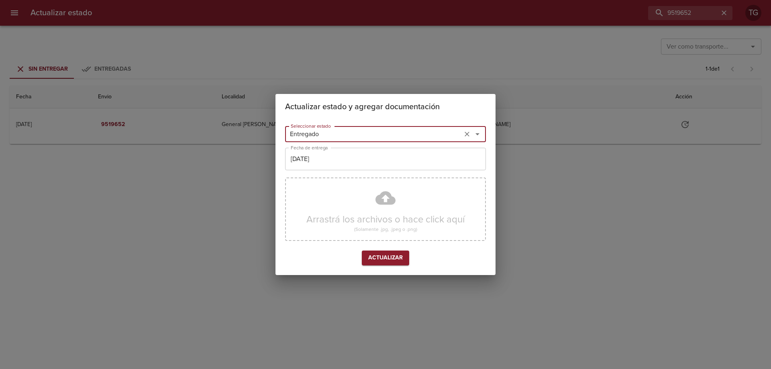
type input "Entregado"
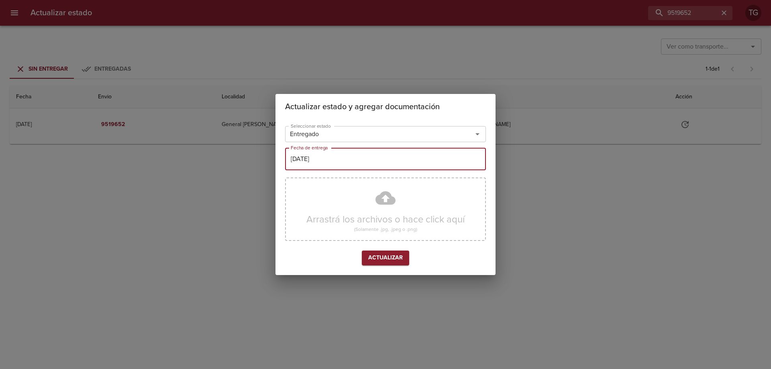
drag, startPoint x: 331, startPoint y: 157, endPoint x: 56, endPoint y: 156, distance: 275.6
click at [56, 156] on div "Actualizar estado y agregar documentación Seleccionar estado Entregado Seleccio…" at bounding box center [385, 184] width 771 height 369
click at [294, 158] on input "[DATE]" at bounding box center [385, 159] width 201 height 22
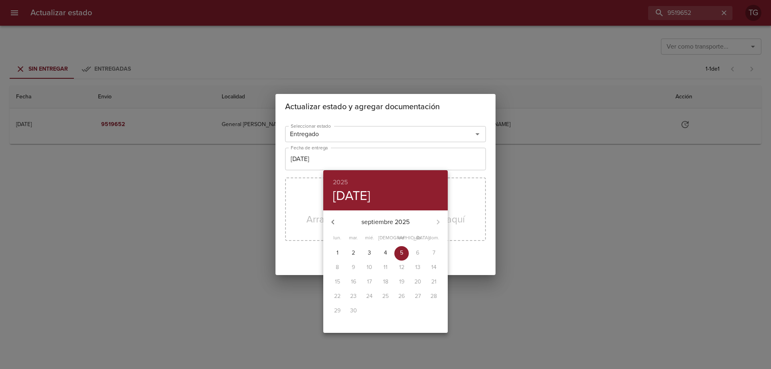
click at [294, 158] on div at bounding box center [385, 184] width 771 height 369
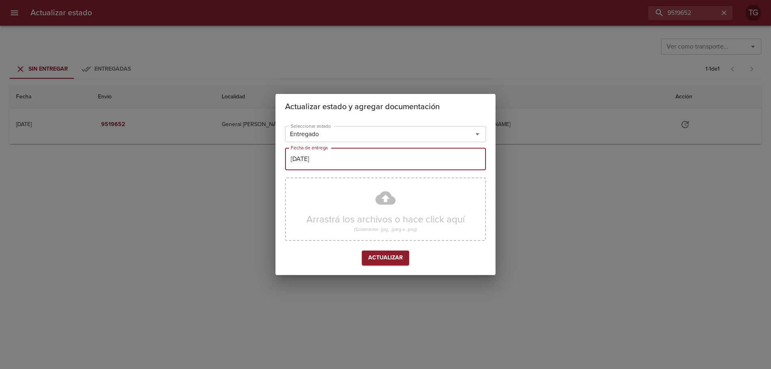
click at [294, 158] on input "[DATE]" at bounding box center [385, 159] width 201 height 22
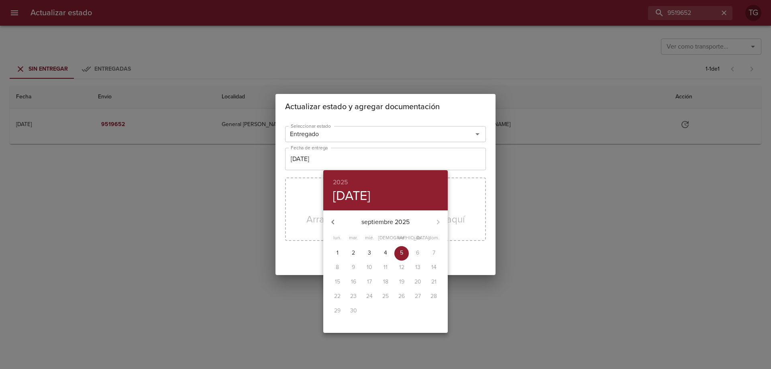
click at [337, 223] on icon "button" at bounding box center [333, 222] width 10 height 10
click at [388, 284] on span "14" at bounding box center [385, 282] width 14 height 8
type input "14/08/2025"
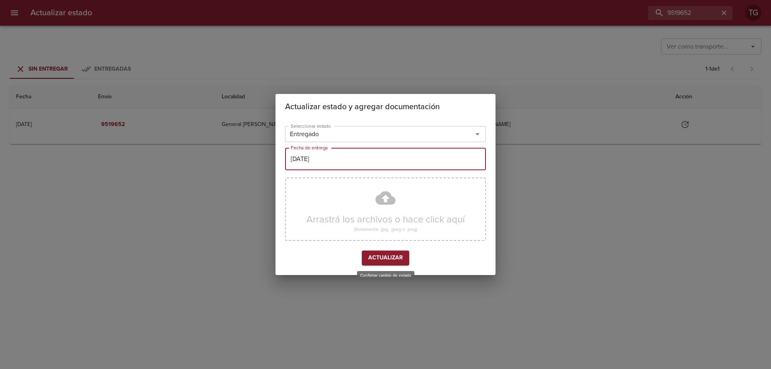
click at [401, 256] on span "Actualizar" at bounding box center [385, 258] width 35 height 10
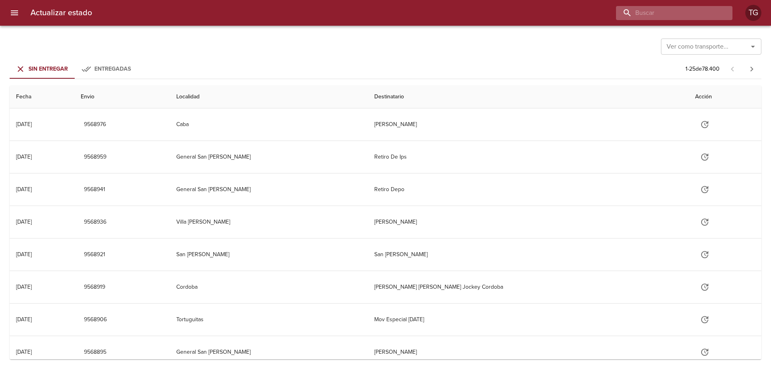
click at [687, 12] on input "buscar" at bounding box center [667, 13] width 103 height 14
click at [14, 10] on icon "menu" at bounding box center [15, 13] width 10 height 10
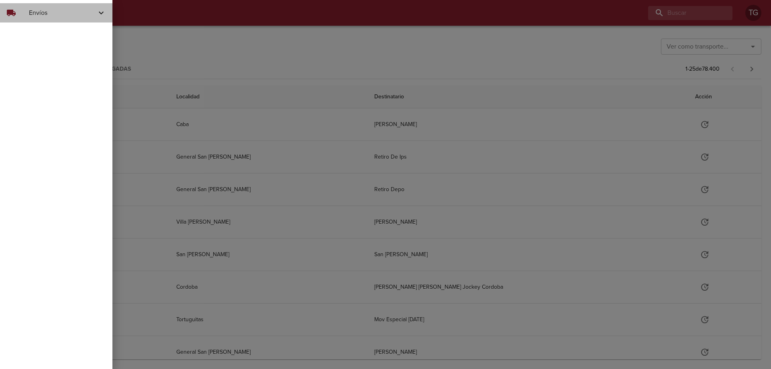
click at [52, 14] on span "Envíos" at bounding box center [62, 13] width 67 height 10
click at [57, 32] on span "Ver Envíos" at bounding box center [66, 33] width 80 height 8
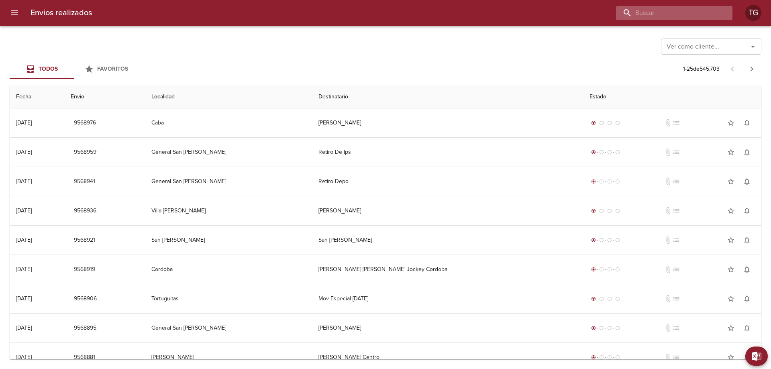
click at [694, 13] on input "buscar" at bounding box center [667, 13] width 103 height 14
paste input "9522357"
type input "9522357"
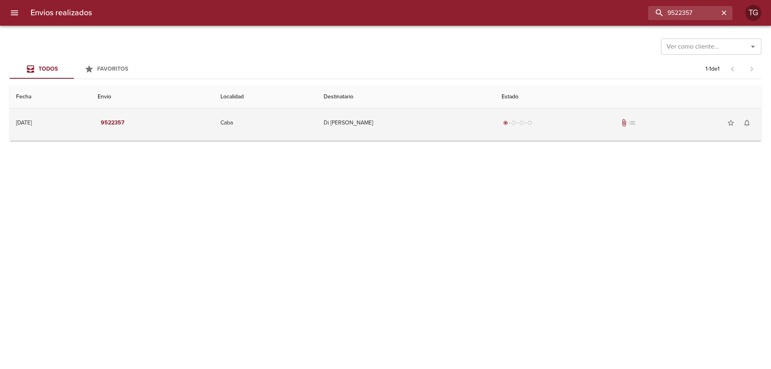
click at [473, 134] on td "Di Chiara Nicolas" at bounding box center [406, 122] width 178 height 29
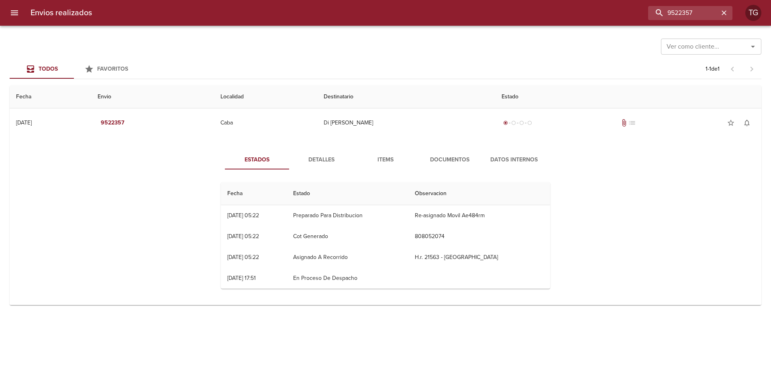
click at [440, 161] on span "Documentos" at bounding box center [450, 160] width 55 height 10
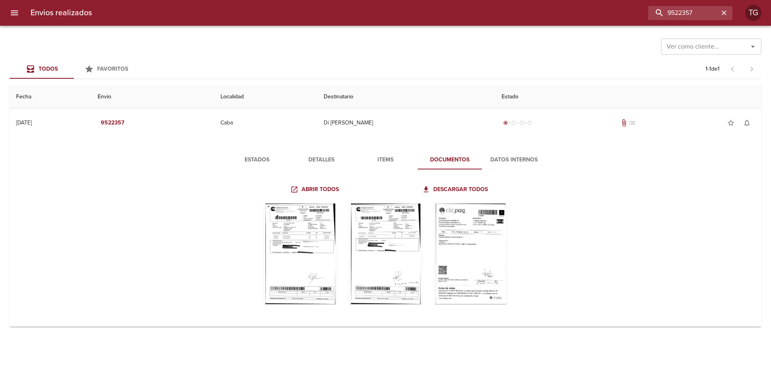
click at [256, 158] on span "Estados" at bounding box center [257, 160] width 55 height 10
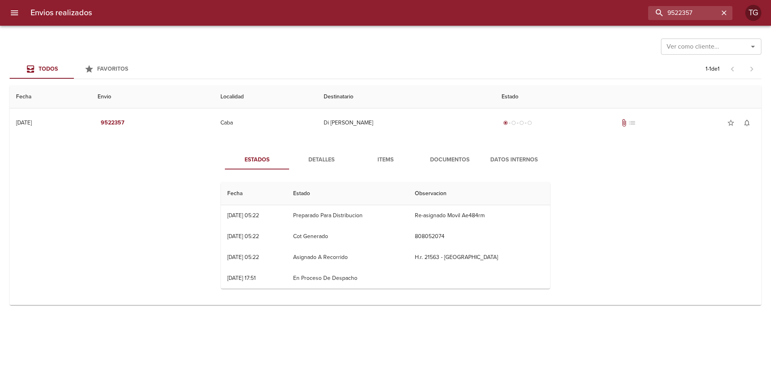
click at [448, 159] on span "Documentos" at bounding box center [450, 160] width 55 height 10
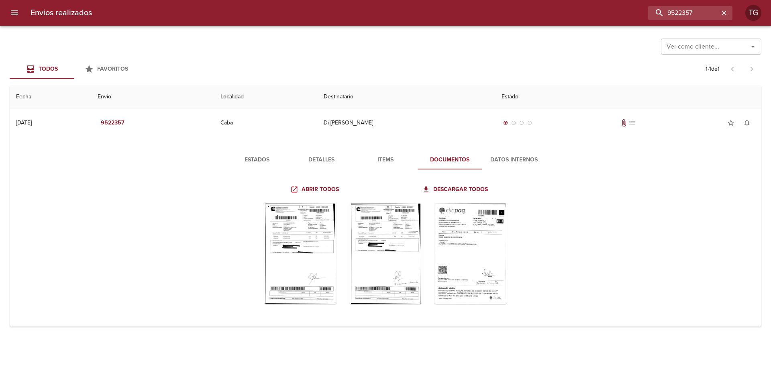
click at [16, 12] on icon "menu" at bounding box center [15, 13] width 10 height 10
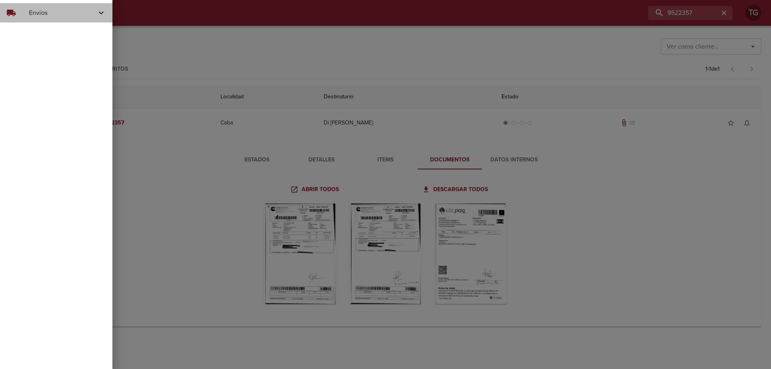
click at [64, 15] on span "Envíos" at bounding box center [62, 13] width 67 height 10
click at [80, 46] on span "Actualizar Estados" at bounding box center [66, 47] width 80 height 8
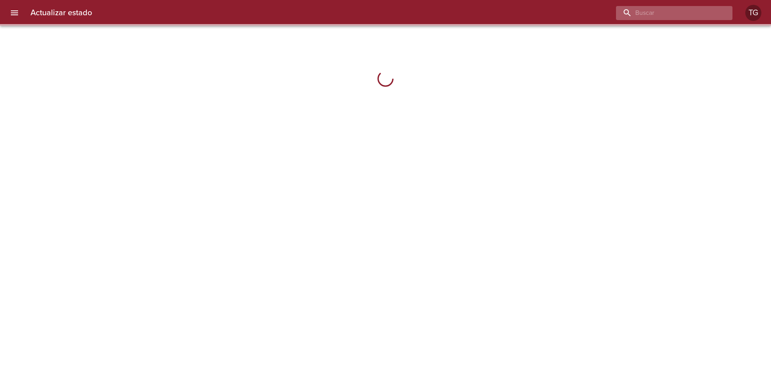
click at [714, 16] on input "buscar" at bounding box center [667, 13] width 103 height 14
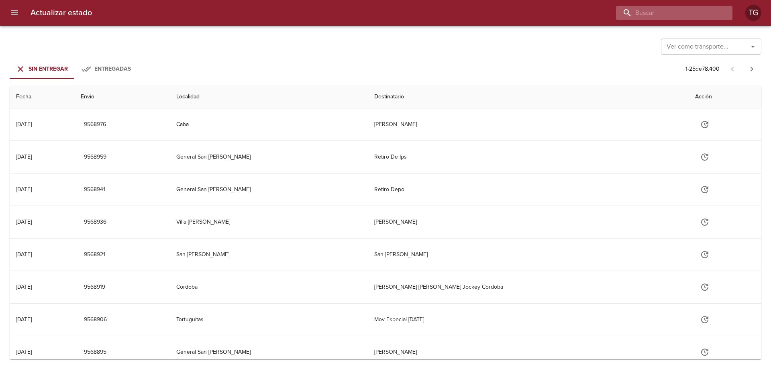
paste input "9522357"
type input "9522357"
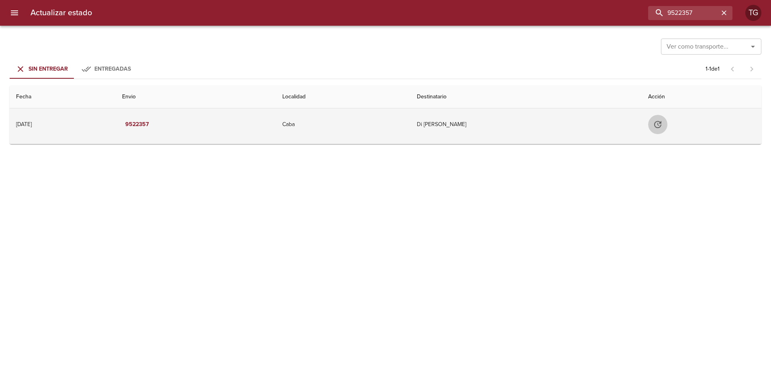
click at [658, 127] on icon "Tabla de envíos del cliente" at bounding box center [658, 125] width 10 height 10
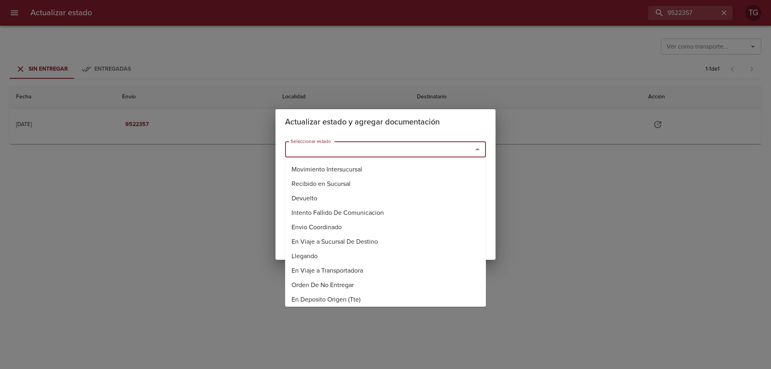
drag, startPoint x: 403, startPoint y: 152, endPoint x: 377, endPoint y: 165, distance: 28.6
click at [403, 153] on input "Seleccionar estado" at bounding box center [374, 149] width 172 height 11
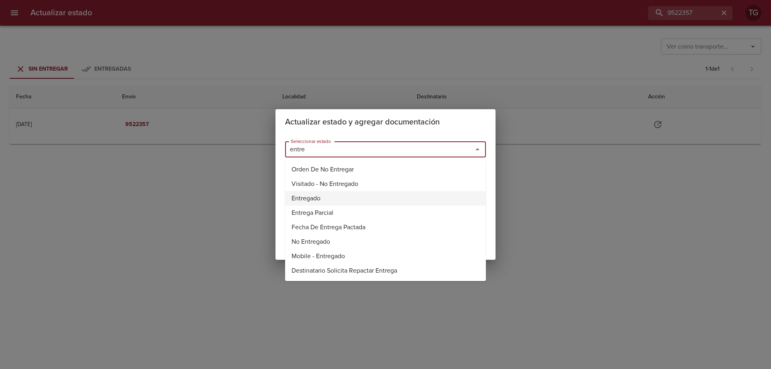
click at [340, 197] on li "Entregado" at bounding box center [385, 198] width 201 height 14
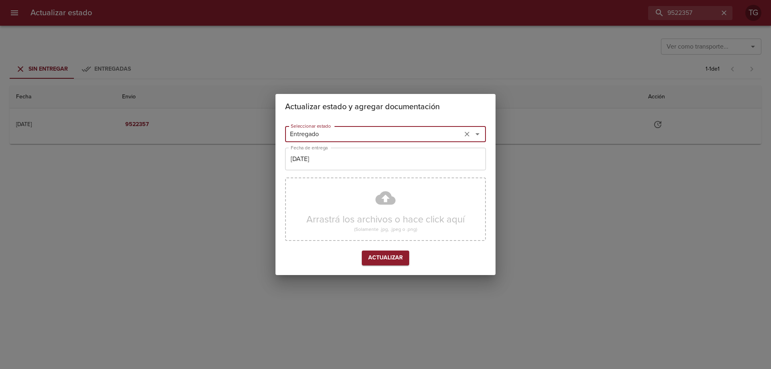
type input "Entregado"
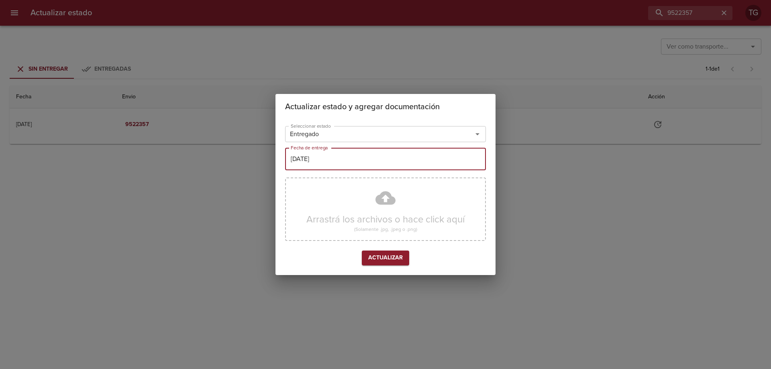
drag, startPoint x: 393, startPoint y: 158, endPoint x: 387, endPoint y: 158, distance: 6.0
click at [387, 158] on input "[DATE]" at bounding box center [385, 159] width 201 height 22
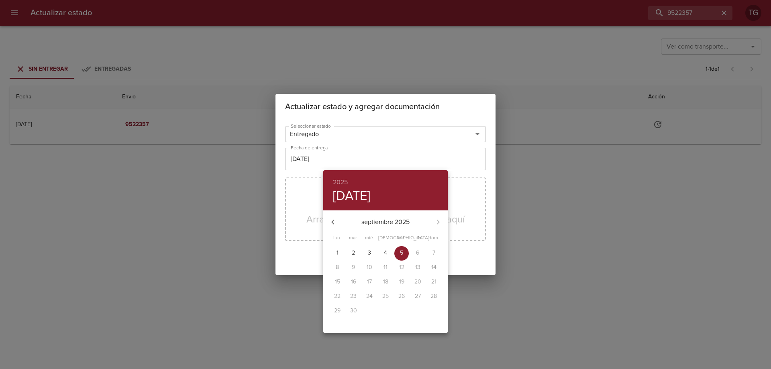
click at [331, 220] on icon "button" at bounding box center [333, 222] width 10 height 10
click at [387, 281] on p "14" at bounding box center [385, 282] width 5 height 8
type input "14/08/2025"
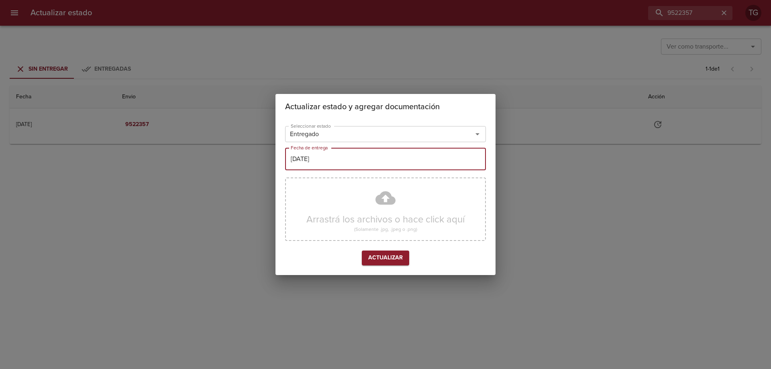
click at [398, 256] on span "Actualizar" at bounding box center [385, 258] width 35 height 10
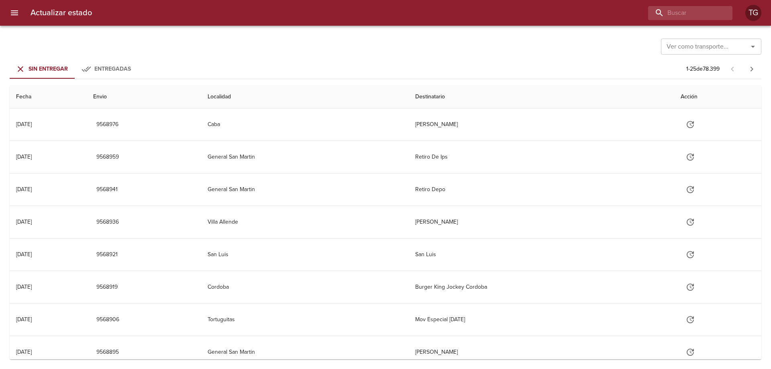
click at [11, 11] on icon "menu" at bounding box center [14, 12] width 7 height 5
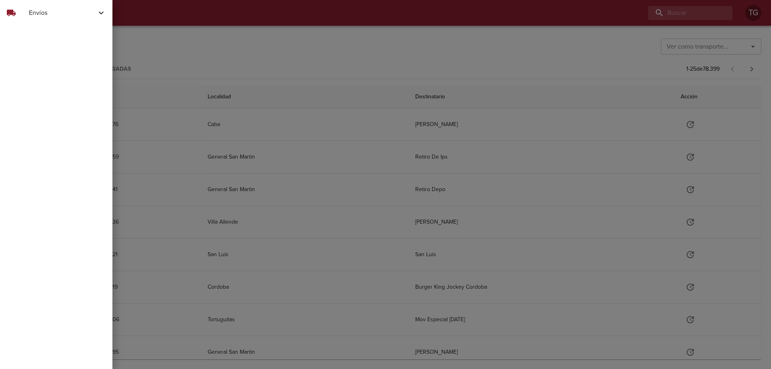
click at [43, 16] on span "Envíos" at bounding box center [62, 13] width 67 height 10
click at [55, 29] on span "Ver Envíos" at bounding box center [66, 33] width 80 height 8
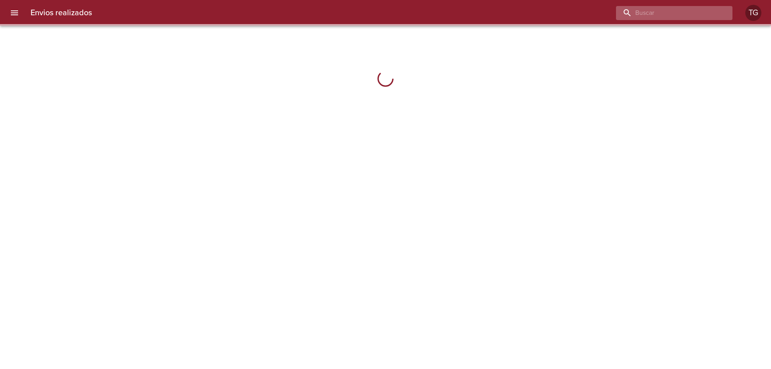
click at [693, 11] on input "buscar" at bounding box center [667, 13] width 103 height 14
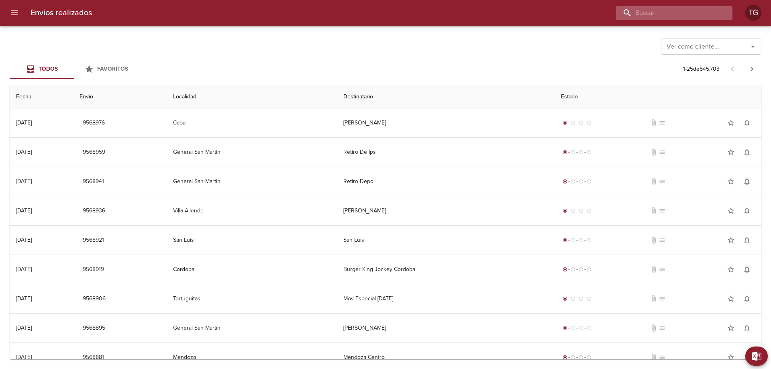
paste input "9522348"
type input "9522348"
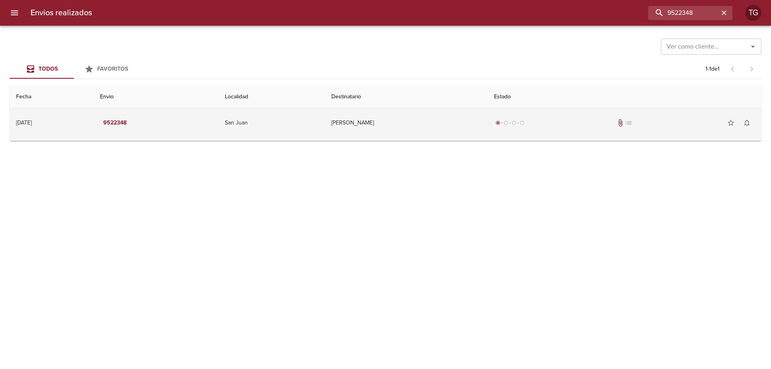
click at [420, 123] on td "Minera Andina Del Sol Srl" at bounding box center [406, 122] width 163 height 29
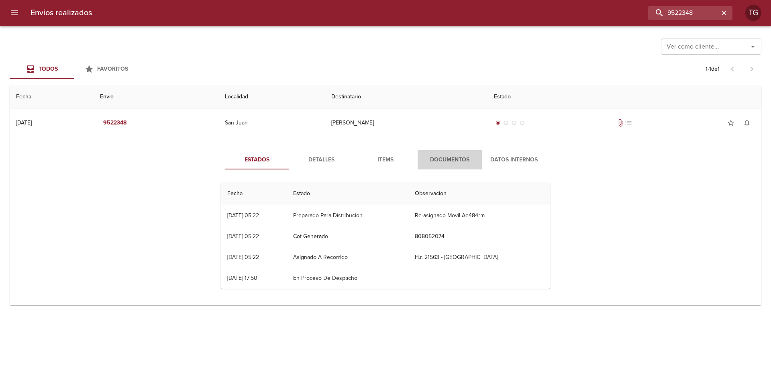
click at [452, 156] on span "Documentos" at bounding box center [450, 160] width 55 height 10
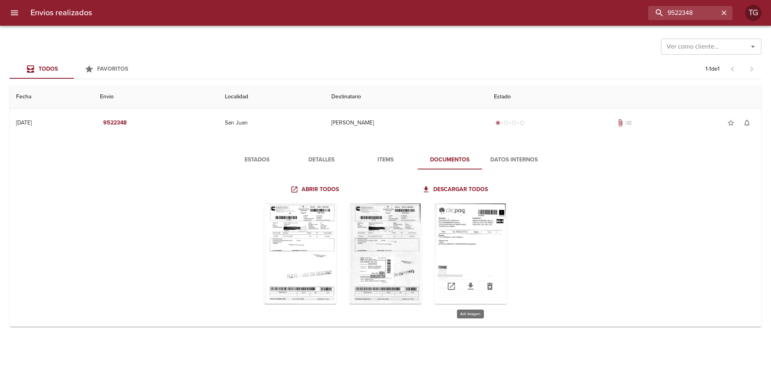
click at [479, 239] on div "Tabla de envíos del cliente" at bounding box center [471, 254] width 72 height 100
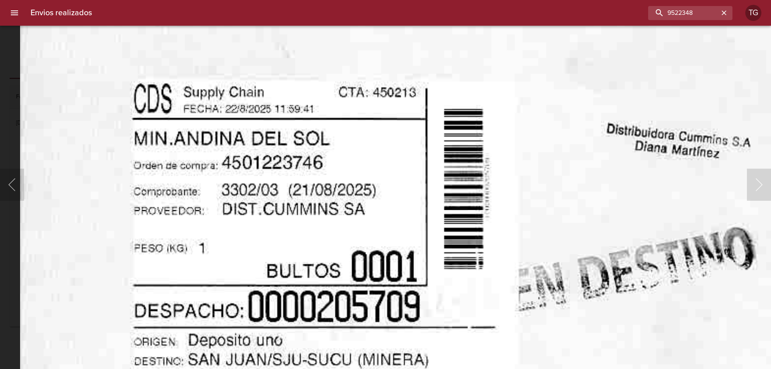
click at [14, 100] on div "Lightbox" at bounding box center [385, 184] width 771 height 369
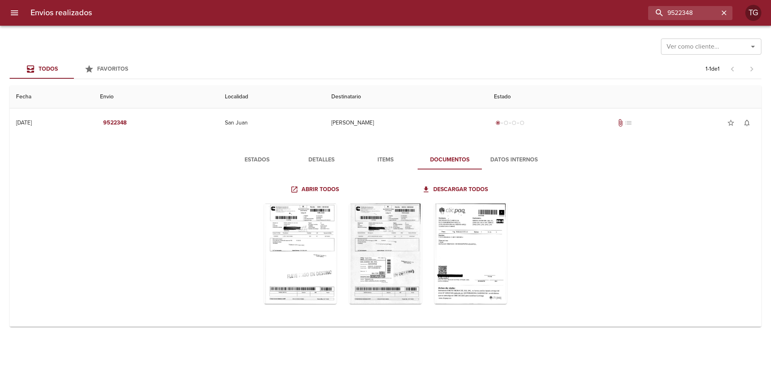
click at [15, 8] on icon "menu" at bounding box center [15, 13] width 10 height 10
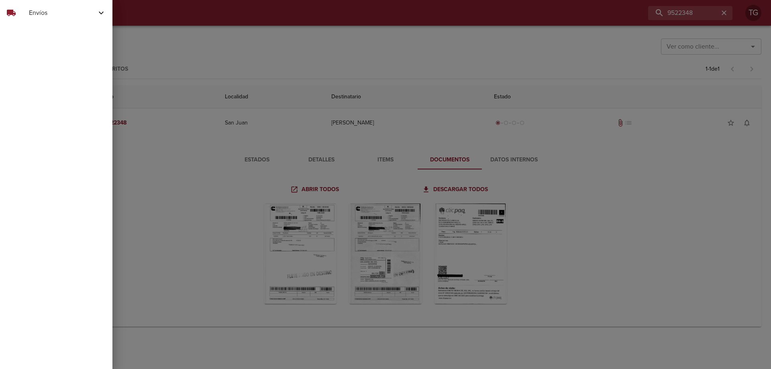
click at [43, 15] on span "Envíos" at bounding box center [62, 13] width 67 height 10
click at [58, 37] on span "Ver Envíos" at bounding box center [66, 33] width 80 height 8
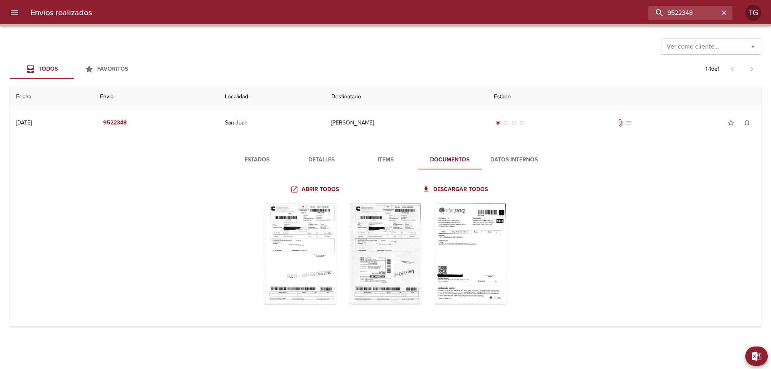
click at [10, 12] on icon "menu" at bounding box center [15, 13] width 10 height 10
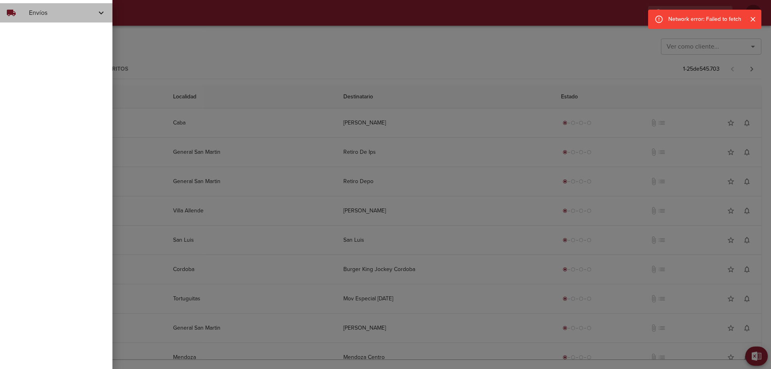
click at [23, 15] on div "local_shipping" at bounding box center [17, 13] width 22 height 10
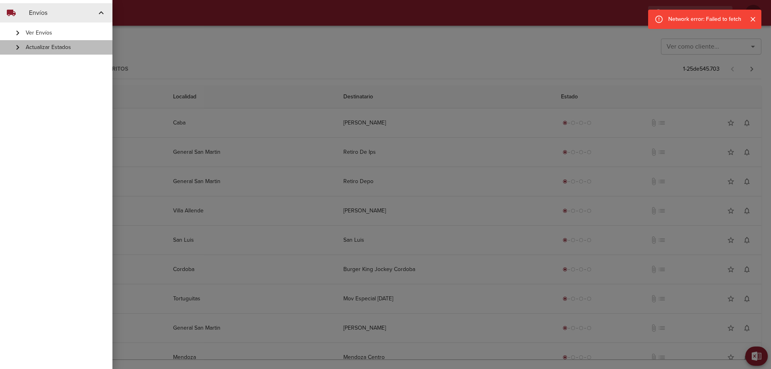
click at [41, 47] on span "Actualizar Estados" at bounding box center [66, 47] width 80 height 8
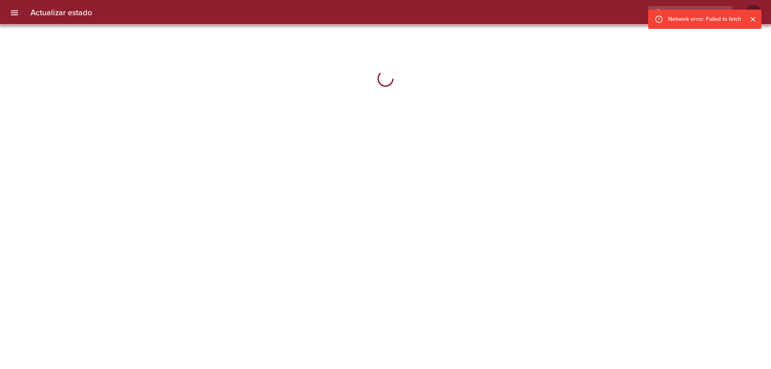
click at [750, 18] on icon "Cerrar" at bounding box center [753, 19] width 8 height 8
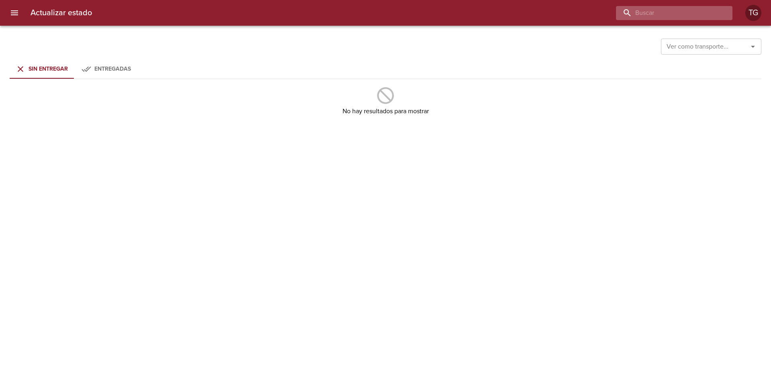
click at [711, 13] on input "buscar" at bounding box center [667, 13] width 103 height 14
type input "v"
paste input "9522348"
type input "9522348"
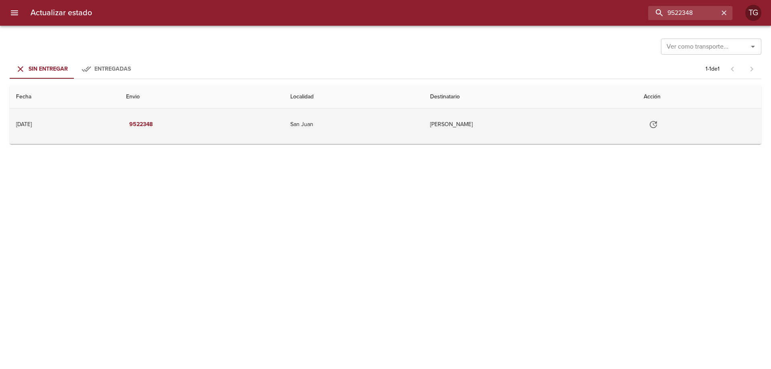
drag, startPoint x: 611, startPoint y: 143, endPoint x: 627, endPoint y: 137, distance: 16.7
click at [623, 139] on tbody "21/08/2025 21/08/2025 9522348 San Juan Minera Andina Del Sol Srl Guia : 9522348" at bounding box center [386, 126] width 752 height 36
click at [663, 123] on button "Tabla de envíos del cliente" at bounding box center [653, 124] width 19 height 19
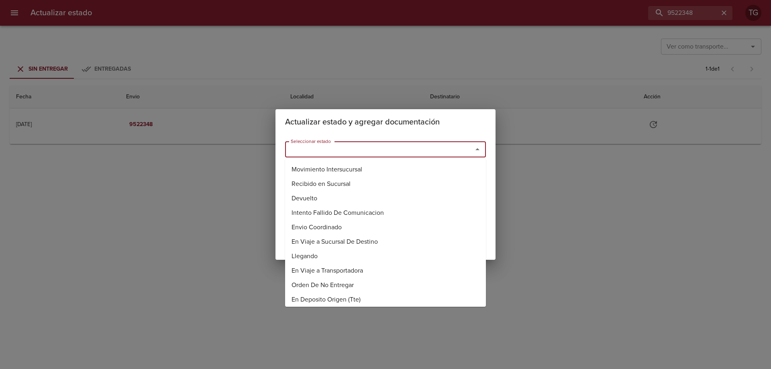
click at [444, 149] on input "Seleccionar estado" at bounding box center [374, 149] width 172 height 11
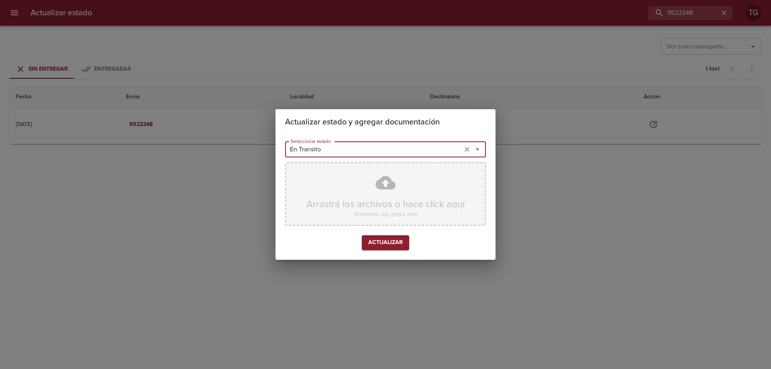
type input "En Transito"
click at [409, 171] on div "Arrastrá los archivos o hace click aquí (Solamente .jpg, .jpeg o .png)" at bounding box center [385, 193] width 201 height 63
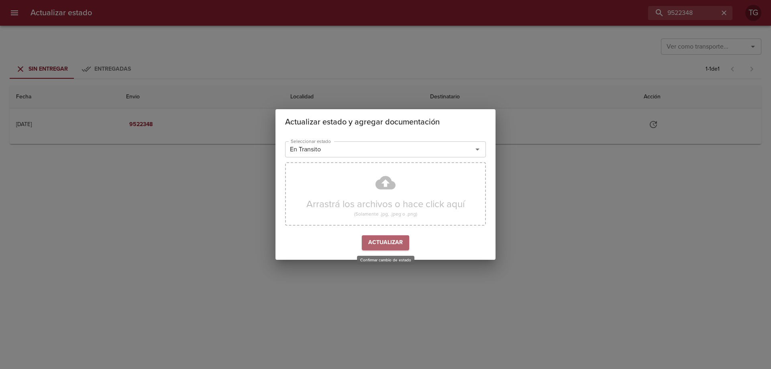
click at [395, 237] on button "Actualizar" at bounding box center [385, 242] width 47 height 15
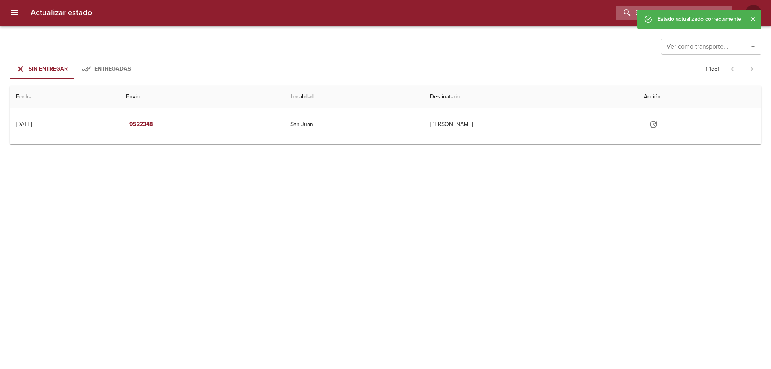
click at [685, 8] on input "9522348" at bounding box center [667, 13] width 103 height 14
click at [681, 0] on div "Estado actualizado correctamente Actualizar estado 9522348 TG Ver como transpor…" at bounding box center [385, 0] width 771 height 0
click at [18, 10] on icon "menu" at bounding box center [15, 13] width 10 height 10
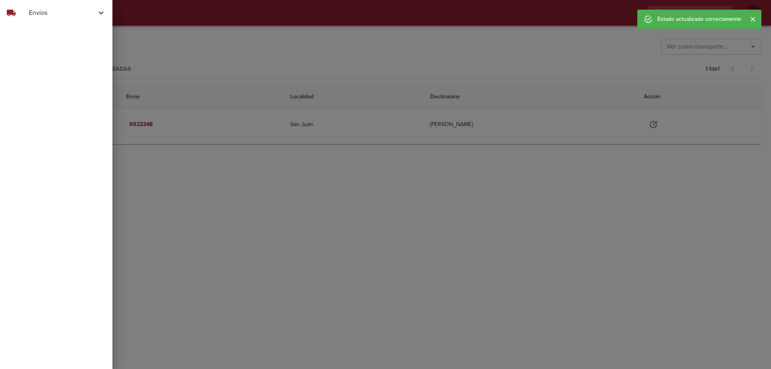
click at [56, 18] on div "local_shipping Envíos" at bounding box center [56, 12] width 112 height 19
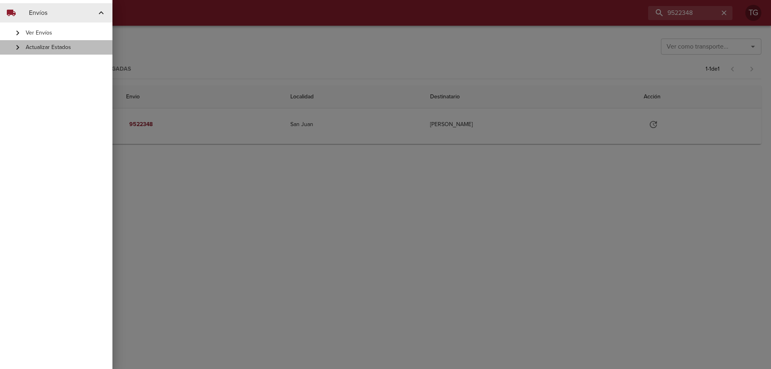
click at [53, 45] on span "Actualizar Estados" at bounding box center [66, 47] width 80 height 8
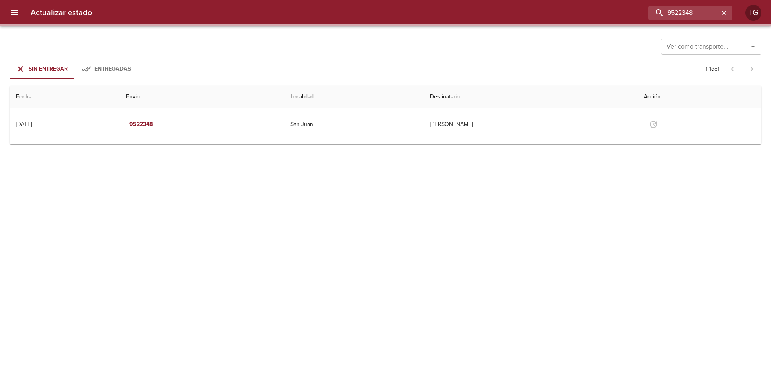
click at [21, 15] on button "menu" at bounding box center [14, 12] width 19 height 19
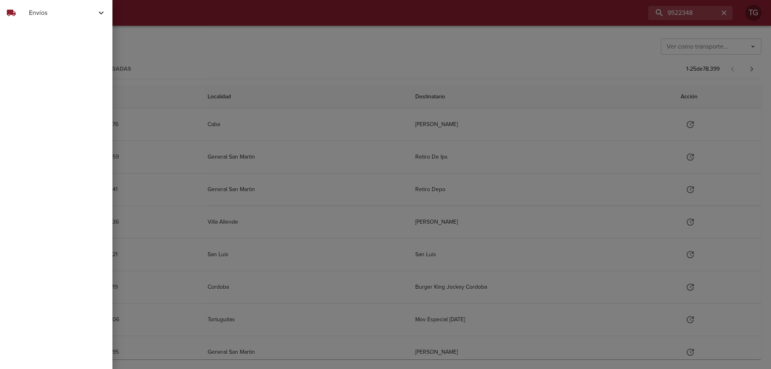
click at [47, 13] on span "Envíos" at bounding box center [62, 13] width 67 height 10
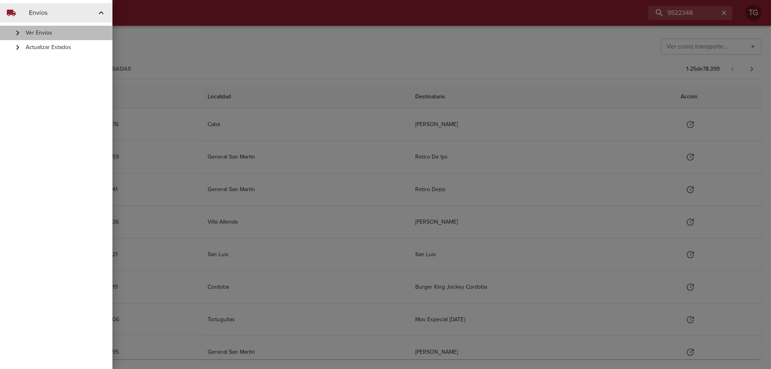
click at [52, 29] on div "Ver Envíos" at bounding box center [56, 33] width 112 height 14
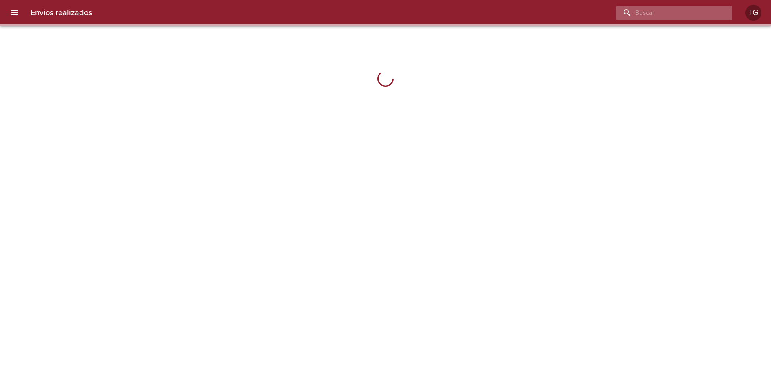
click at [697, 16] on input "buscar" at bounding box center [667, 13] width 103 height 14
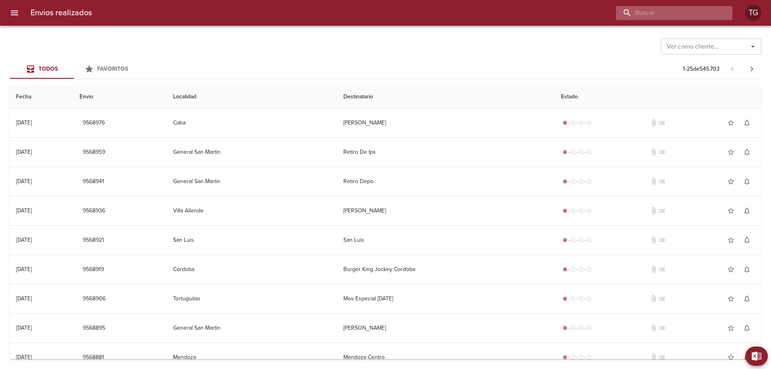
paste input "9524684"
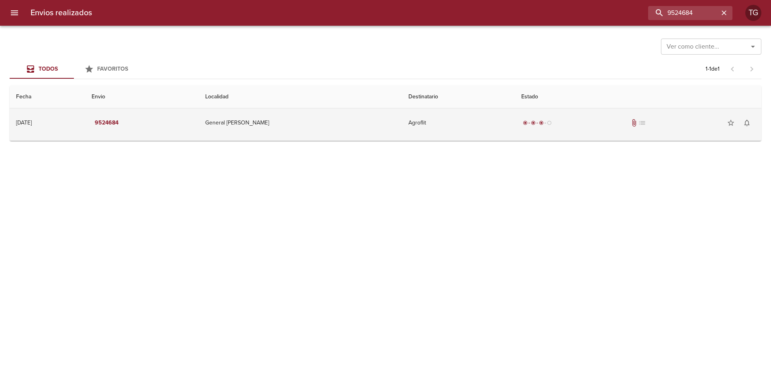
click at [597, 126] on div "radio_button_checked radio_button_checked radio_button_checked radio_button_unc…" at bounding box center [638, 123] width 234 height 16
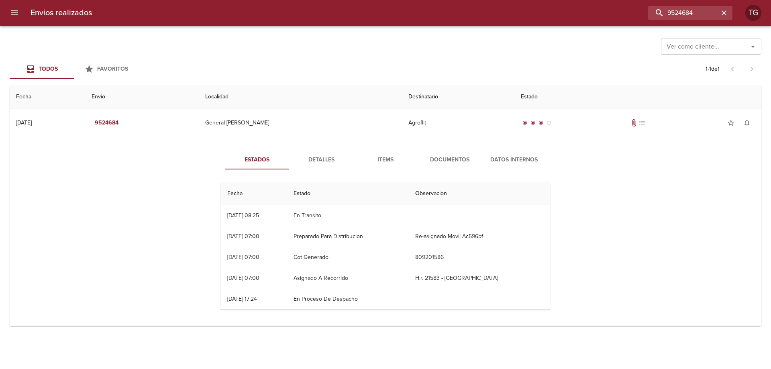
click at [457, 166] on button "Documentos" at bounding box center [450, 159] width 64 height 19
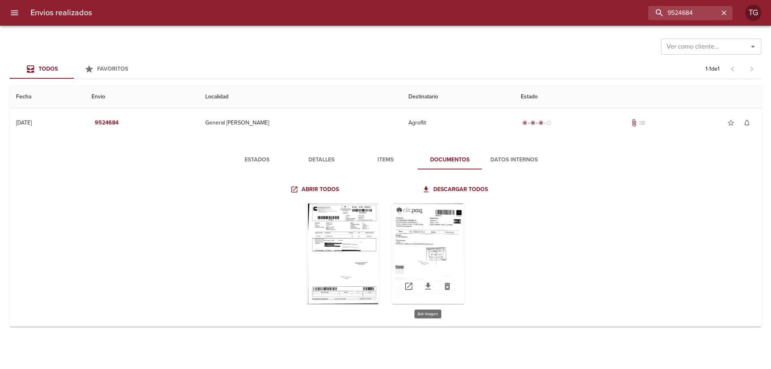
click at [409, 229] on div "Tabla de envíos del cliente" at bounding box center [428, 254] width 72 height 100
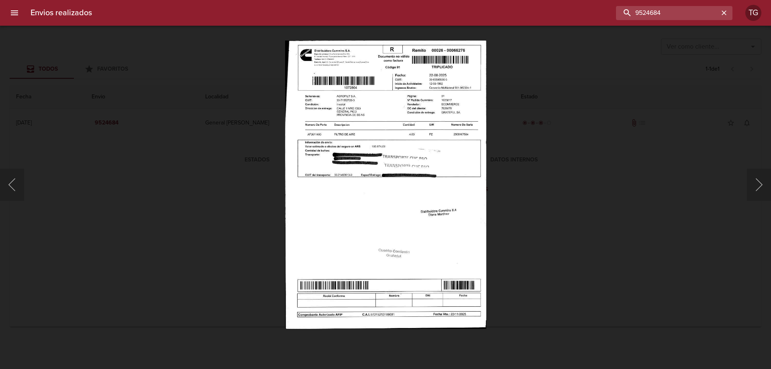
drag, startPoint x: 706, startPoint y: 14, endPoint x: 374, endPoint y: 7, distance: 331.9
click at [566, 14] on div "9524684" at bounding box center [415, 13] width 634 height 14
paste input "70"
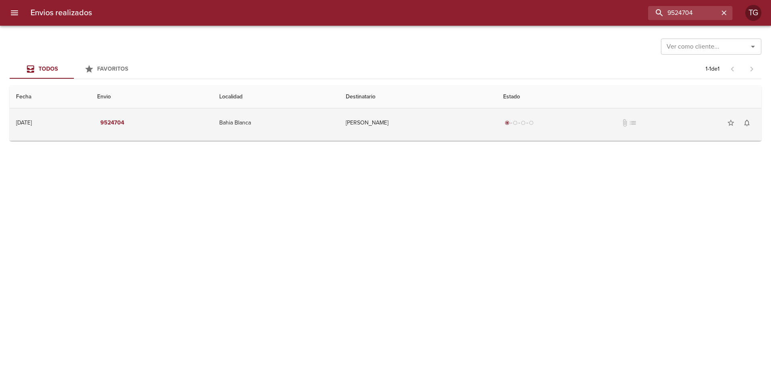
click at [430, 125] on td "Sanchez Puerta Federico Jose" at bounding box center [417, 122] width 157 height 29
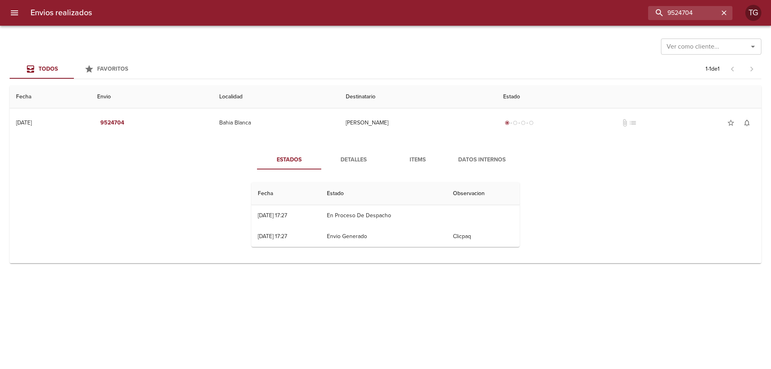
click at [426, 162] on span "Items" at bounding box center [417, 160] width 55 height 10
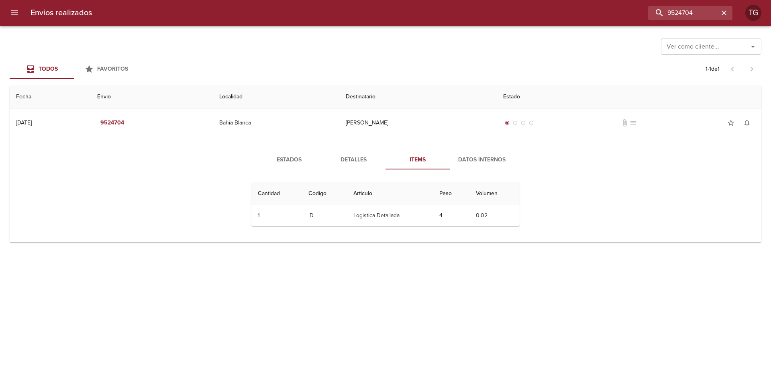
click at [303, 159] on span "Estados" at bounding box center [289, 160] width 55 height 10
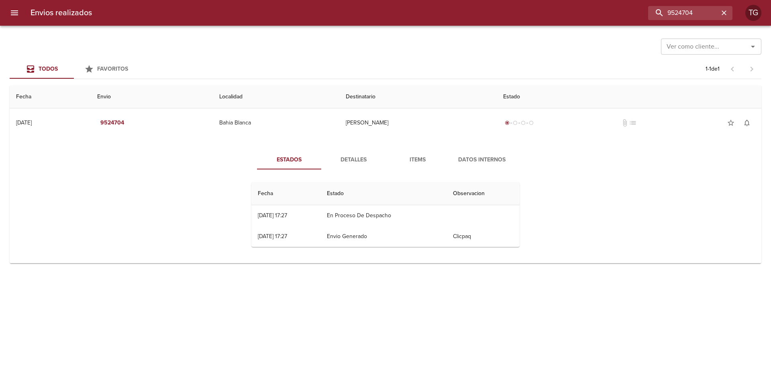
drag, startPoint x: 257, startPoint y: 214, endPoint x: 392, endPoint y: 218, distance: 135.0
click at [321, 226] on td "22/08 22/08/2025 17:27" at bounding box center [285, 215] width 69 height 21
click at [309, 210] on td "22/08 22/08/2025 17:27" at bounding box center [285, 215] width 69 height 21
click at [314, 163] on span "Estados" at bounding box center [289, 160] width 55 height 10
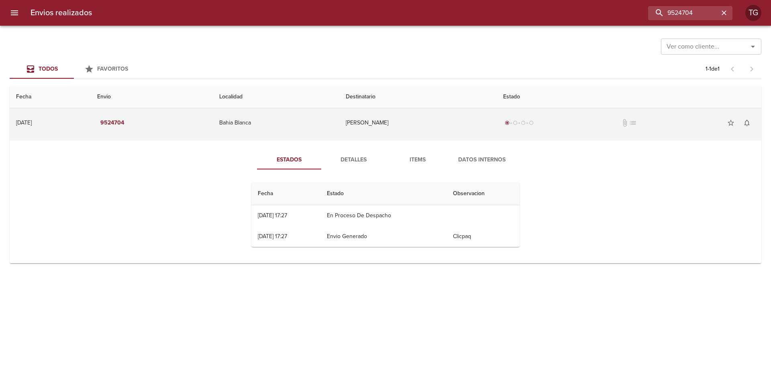
click at [307, 110] on td "Bahia Blanca" at bounding box center [276, 122] width 127 height 29
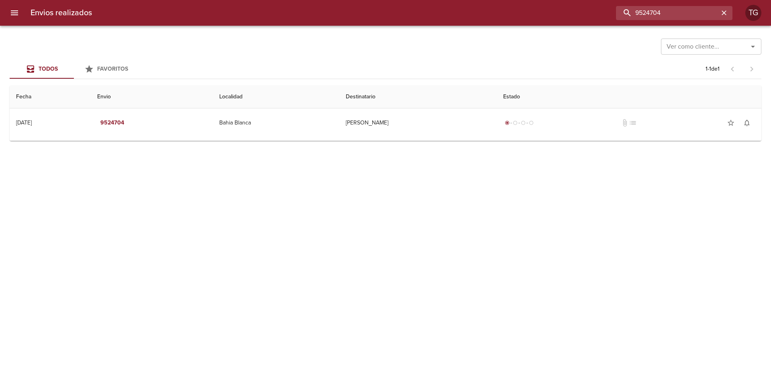
drag, startPoint x: 707, startPoint y: 12, endPoint x: 401, endPoint y: 10, distance: 306.5
click at [392, 12] on div "9524704" at bounding box center [415, 13] width 634 height 14
paste input "387505"
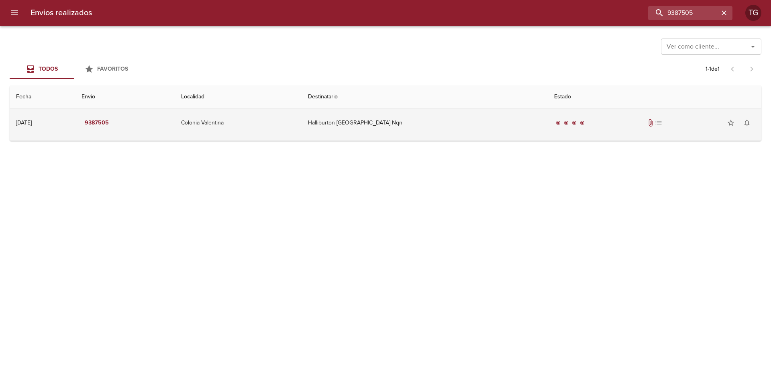
drag, startPoint x: 429, startPoint y: 127, endPoint x: 439, endPoint y: 215, distance: 88.1
click at [429, 127] on td "Halliburton Argentina Nqn" at bounding box center [425, 122] width 246 height 29
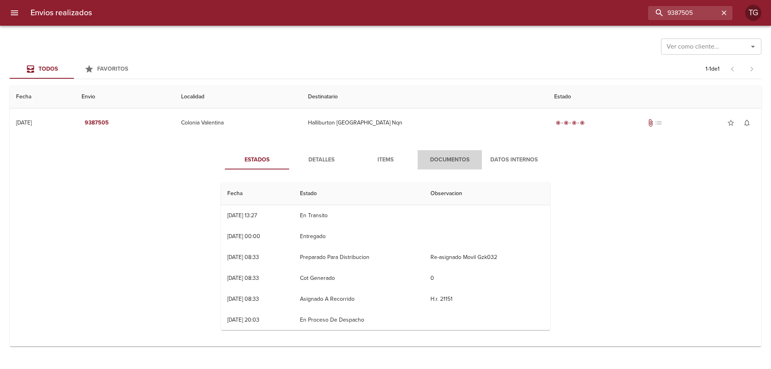
click at [447, 159] on span "Documentos" at bounding box center [450, 160] width 55 height 10
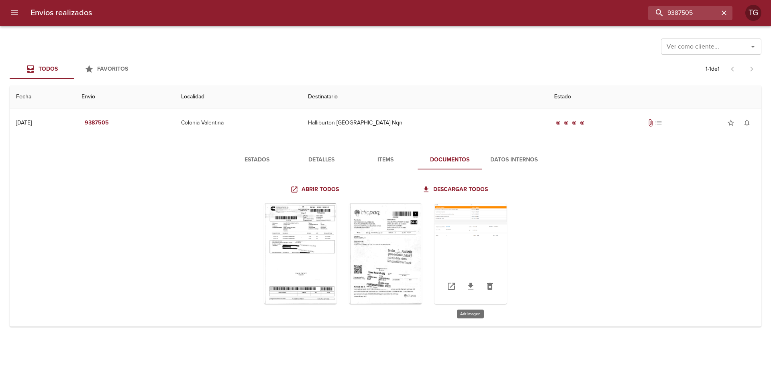
click at [479, 247] on div "Tabla de envíos del cliente" at bounding box center [471, 254] width 72 height 100
drag, startPoint x: 702, startPoint y: 14, endPoint x: 439, endPoint y: 14, distance: 263.1
click at [439, 14] on div "9387505" at bounding box center [415, 13] width 634 height 14
type input "9267128"
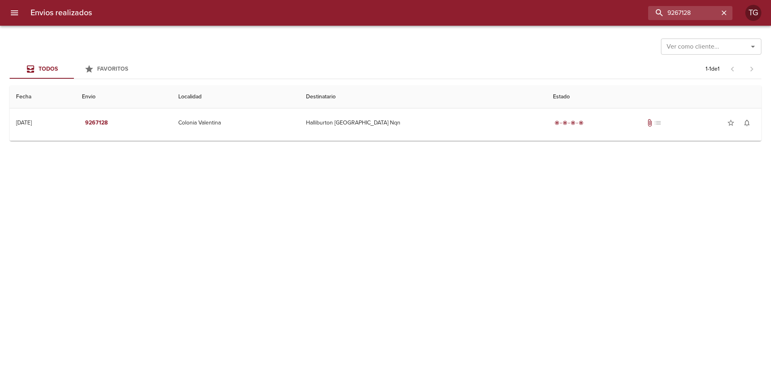
click at [437, 139] on td "Guia : 9267128" at bounding box center [386, 138] width 752 height 3
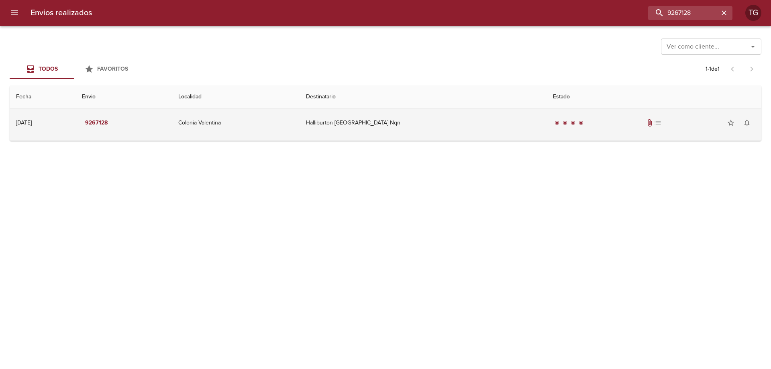
click at [443, 127] on td "Halliburton Argentina Nqn" at bounding box center [423, 122] width 247 height 29
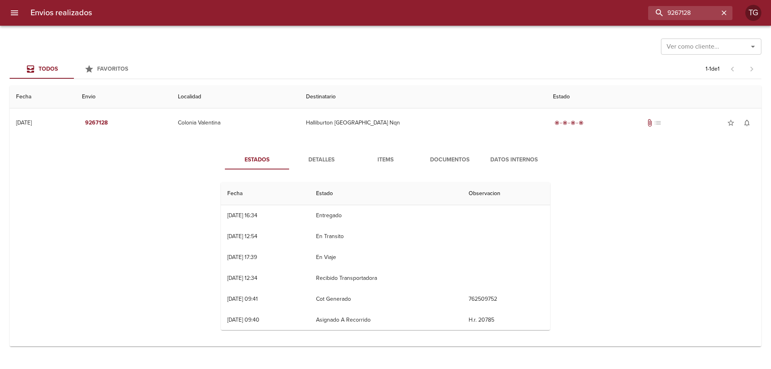
click at [444, 155] on span "Documentos" at bounding box center [450, 160] width 55 height 10
